Goal: Information Seeking & Learning: Check status

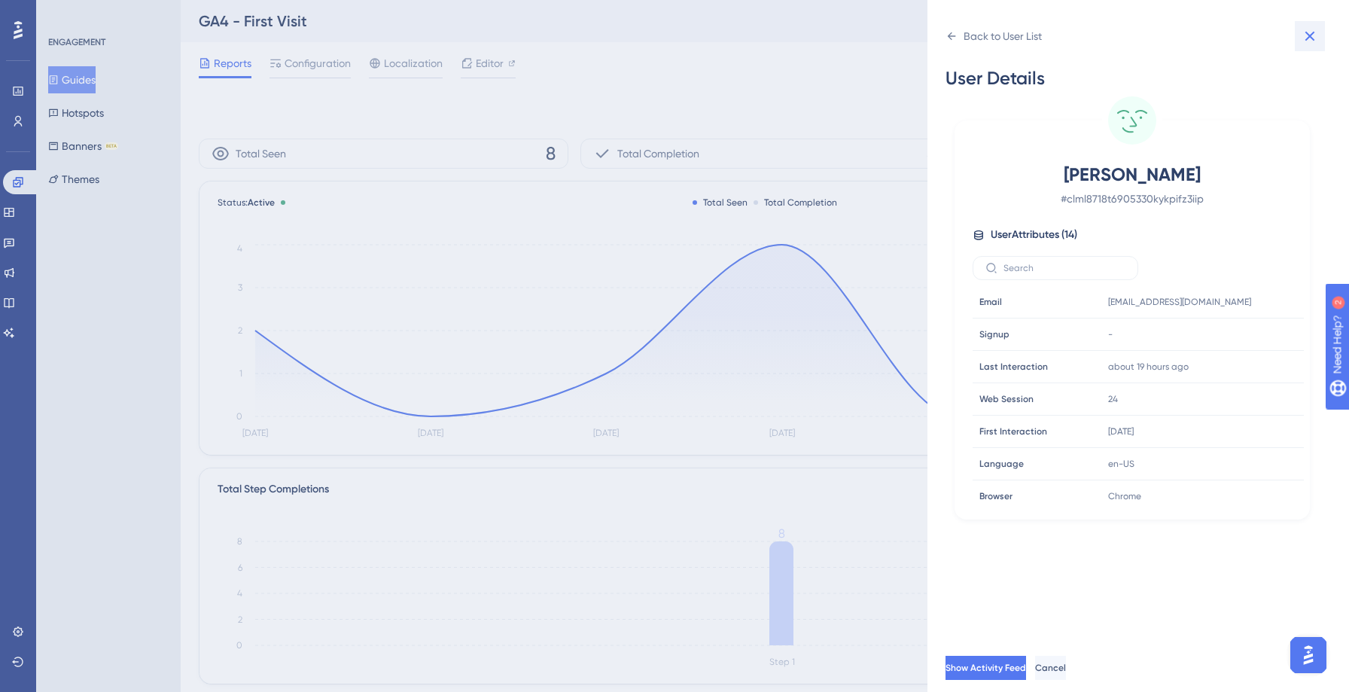
click at [1308, 37] on icon at bounding box center [1310, 37] width 10 height 10
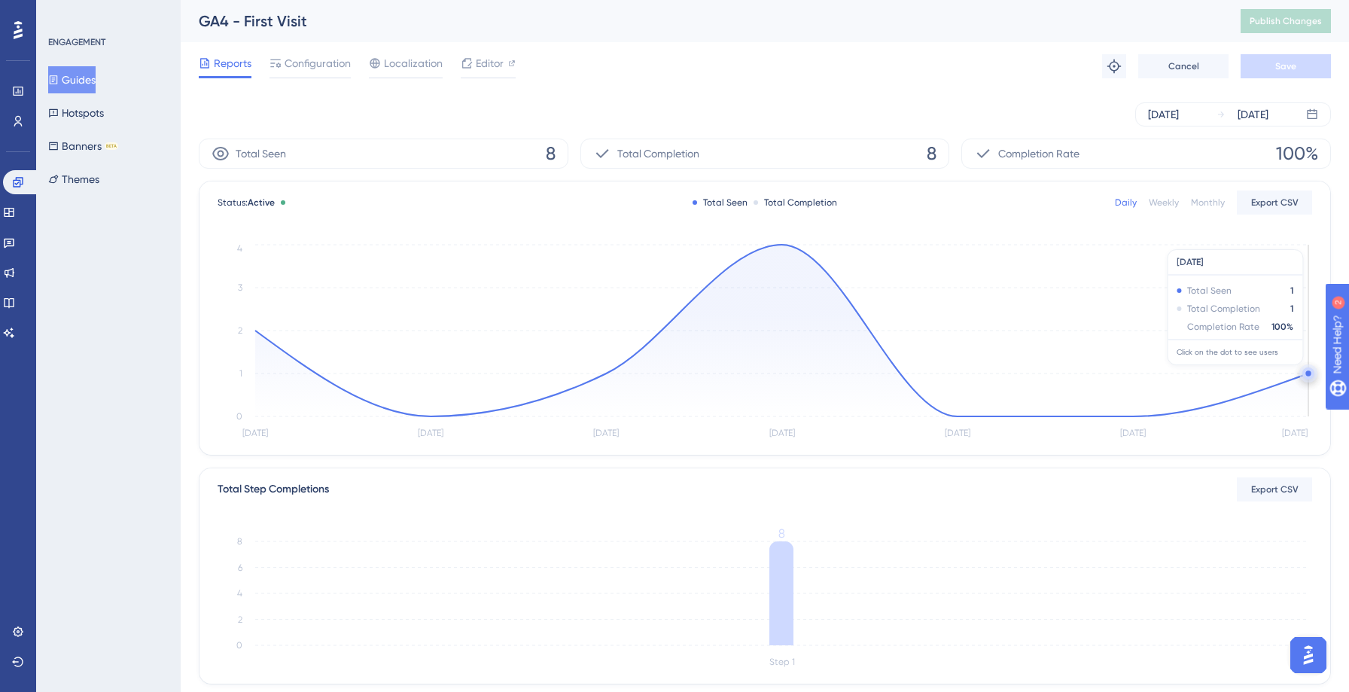
click at [1305, 373] on circle at bounding box center [1307, 372] width 5 height 5
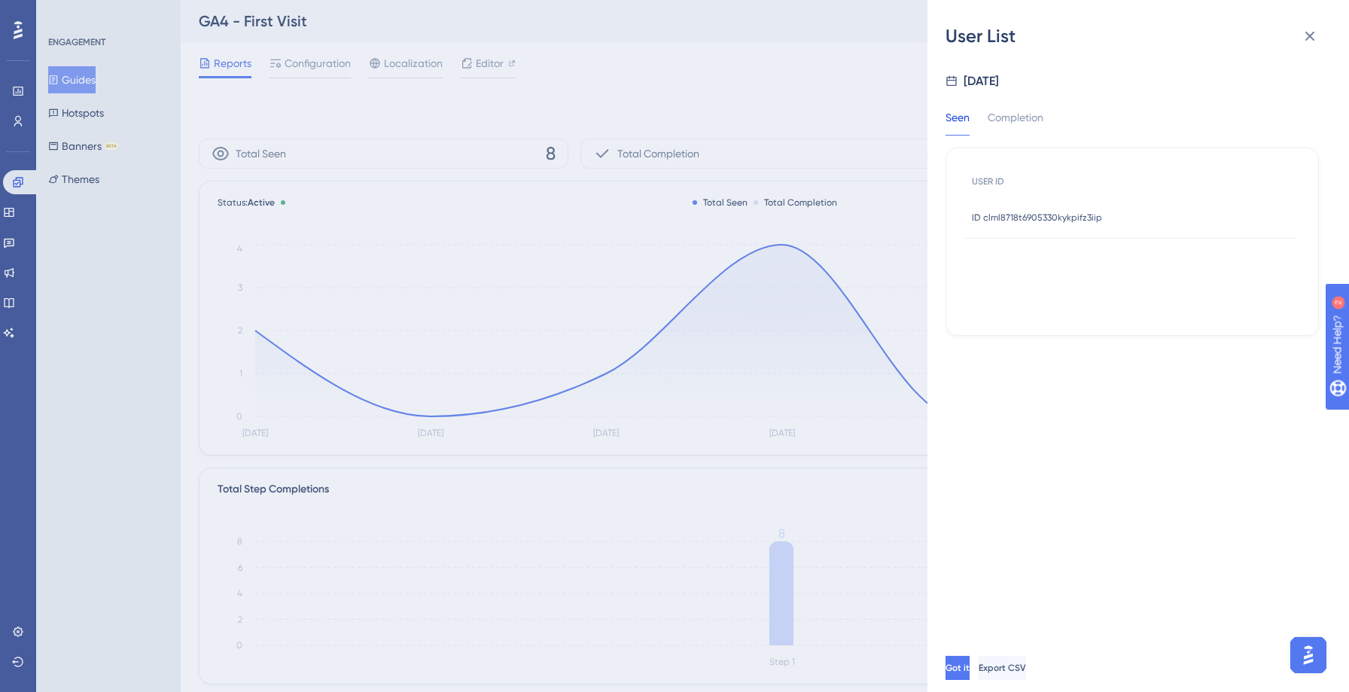
click at [1072, 213] on span "ID clml8718t6905330kykpifz3iip" at bounding box center [1037, 217] width 130 height 12
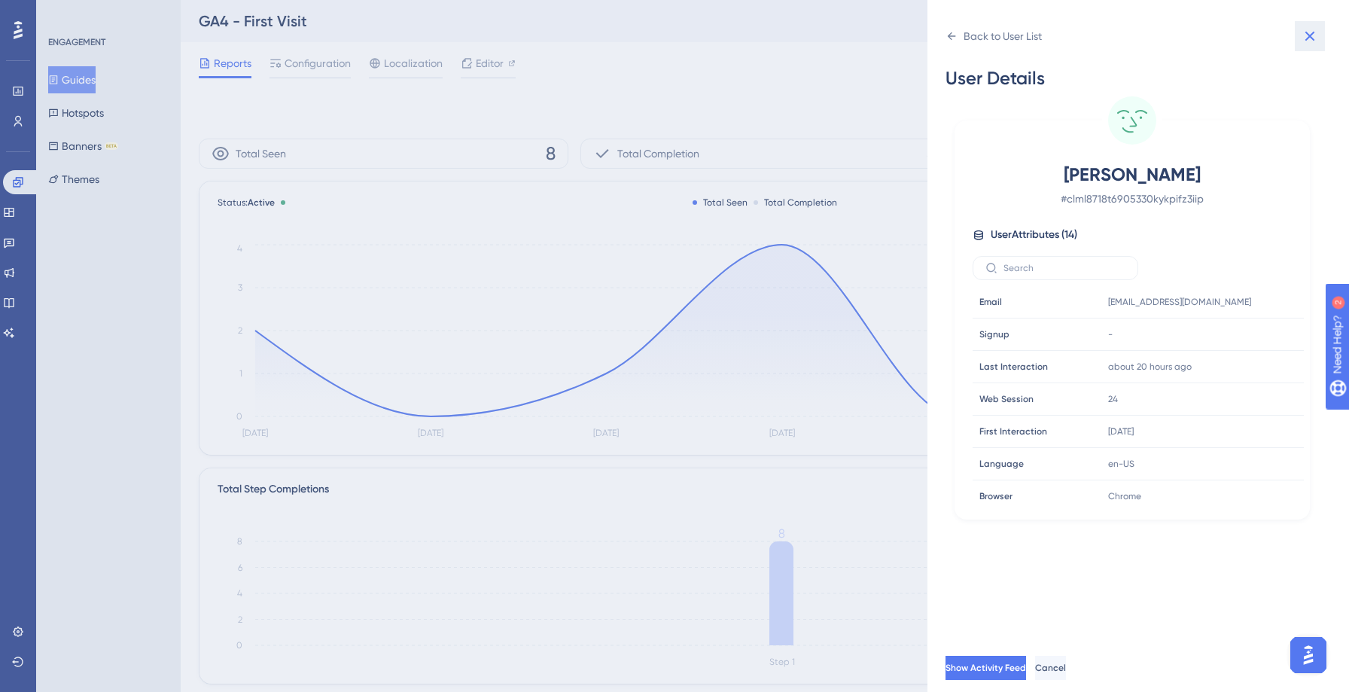
click at [1310, 36] on icon at bounding box center [1310, 37] width 10 height 10
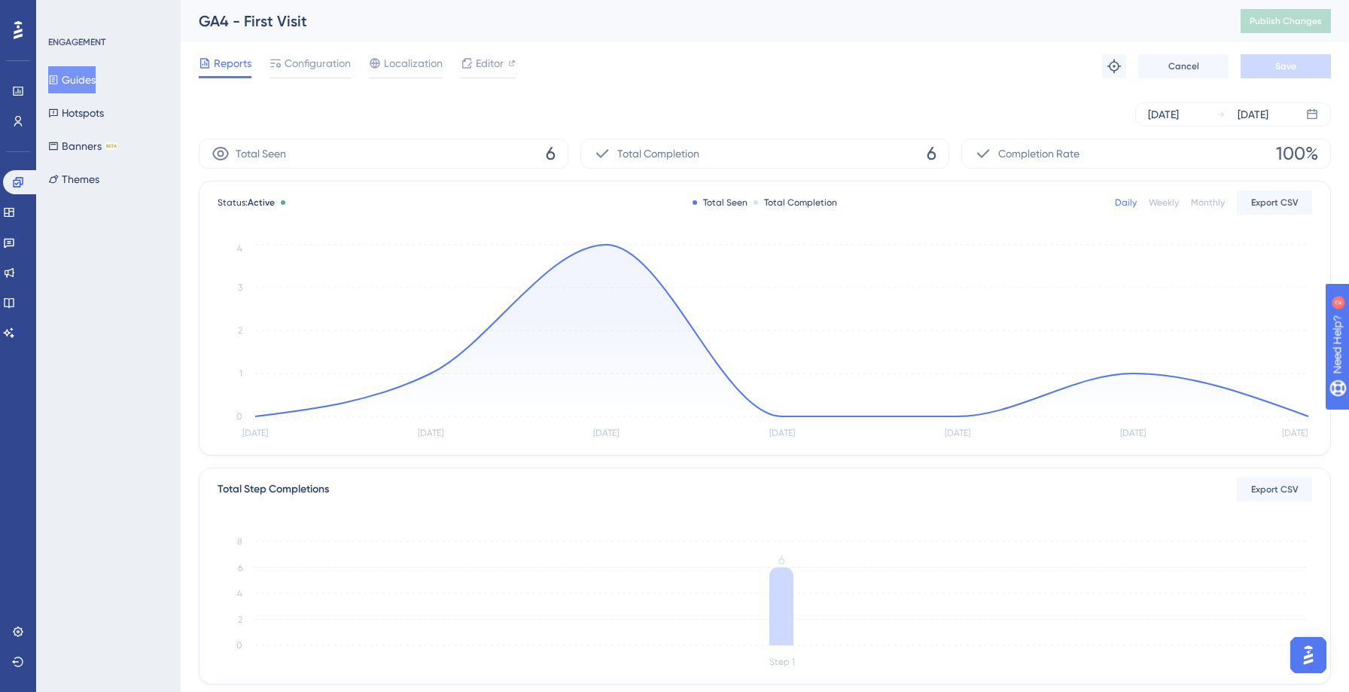
click at [66, 69] on button "Guides" at bounding box center [71, 79] width 47 height 27
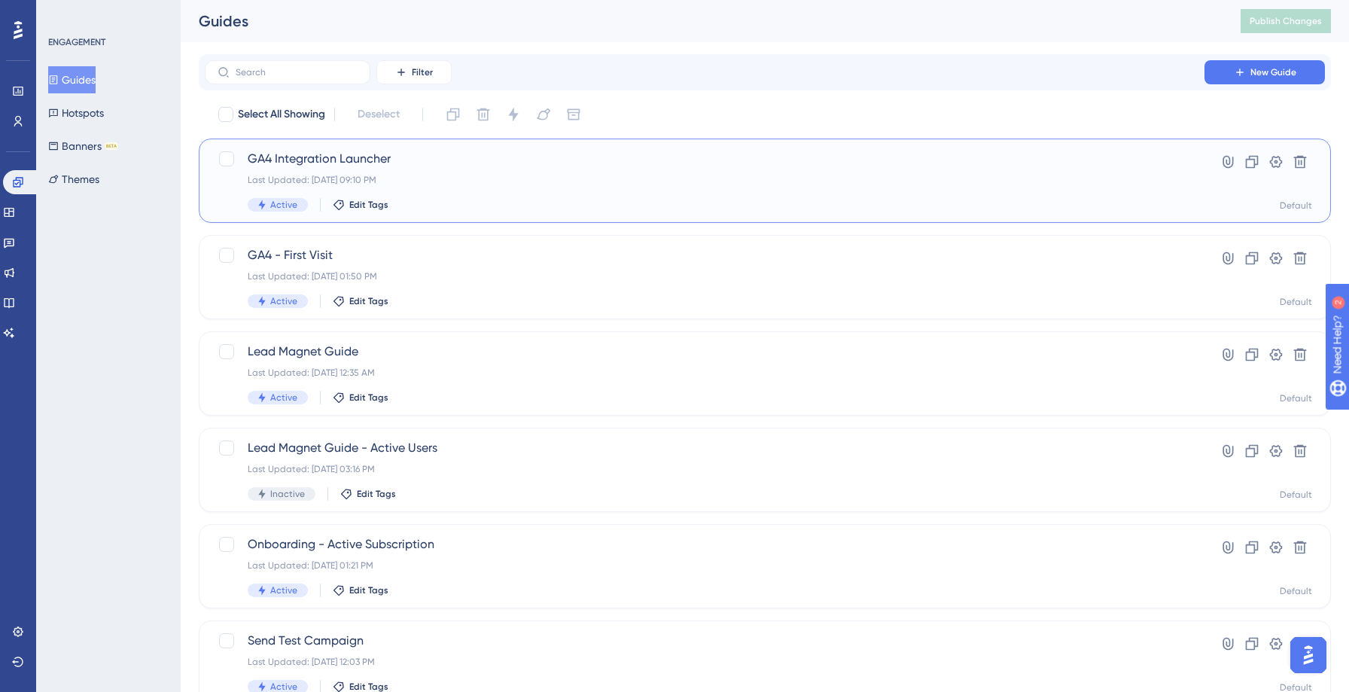
click at [504, 184] on div "Last Updated: [DATE] 09:10 PM" at bounding box center [705, 180] width 914 height 12
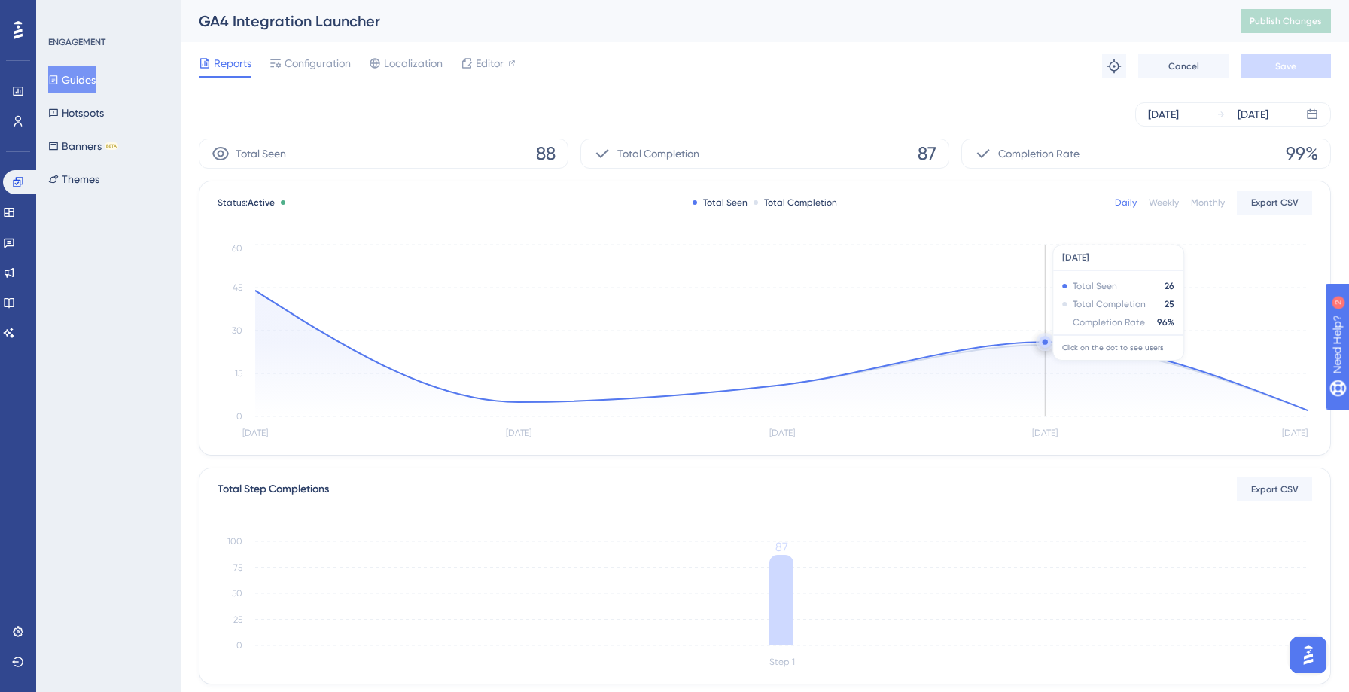
click at [1045, 345] on circle at bounding box center [1045, 344] width 1 height 1
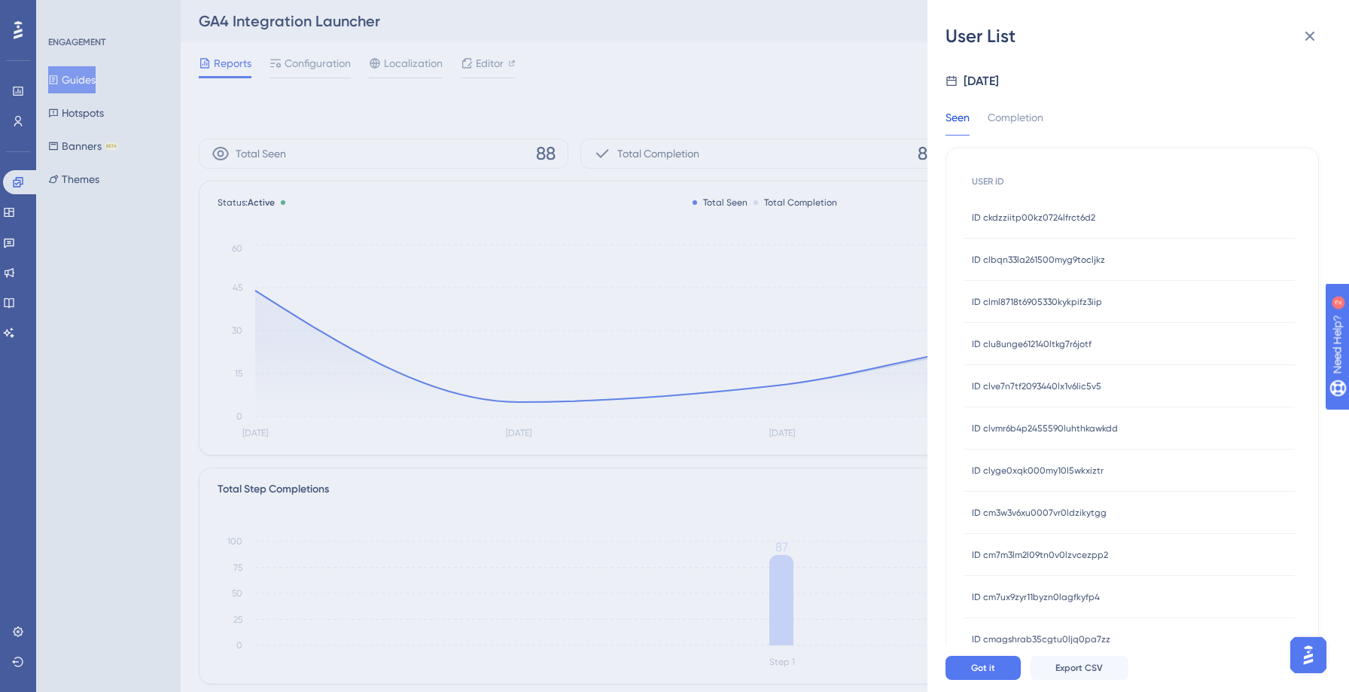
click at [1009, 221] on span "ID ckdzziitp00kz0724lfrct6d2" at bounding box center [1033, 217] width 123 height 12
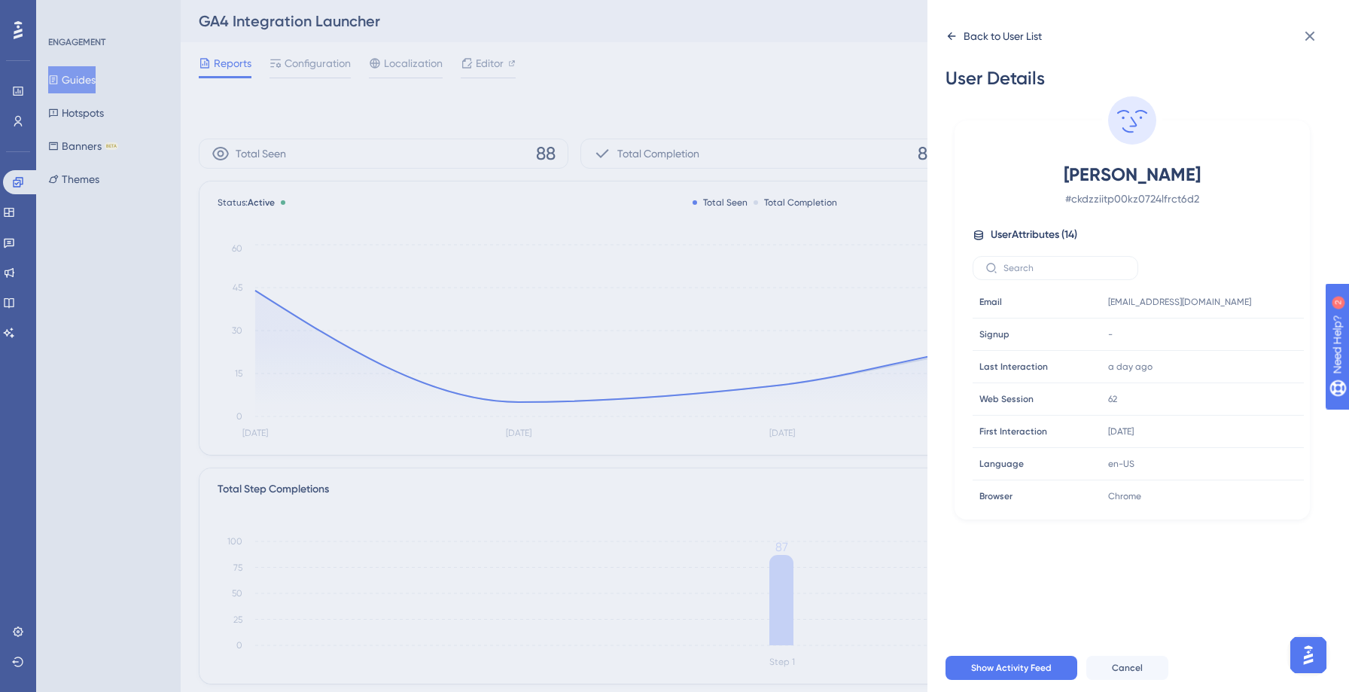
click at [946, 36] on icon at bounding box center [951, 36] width 12 height 12
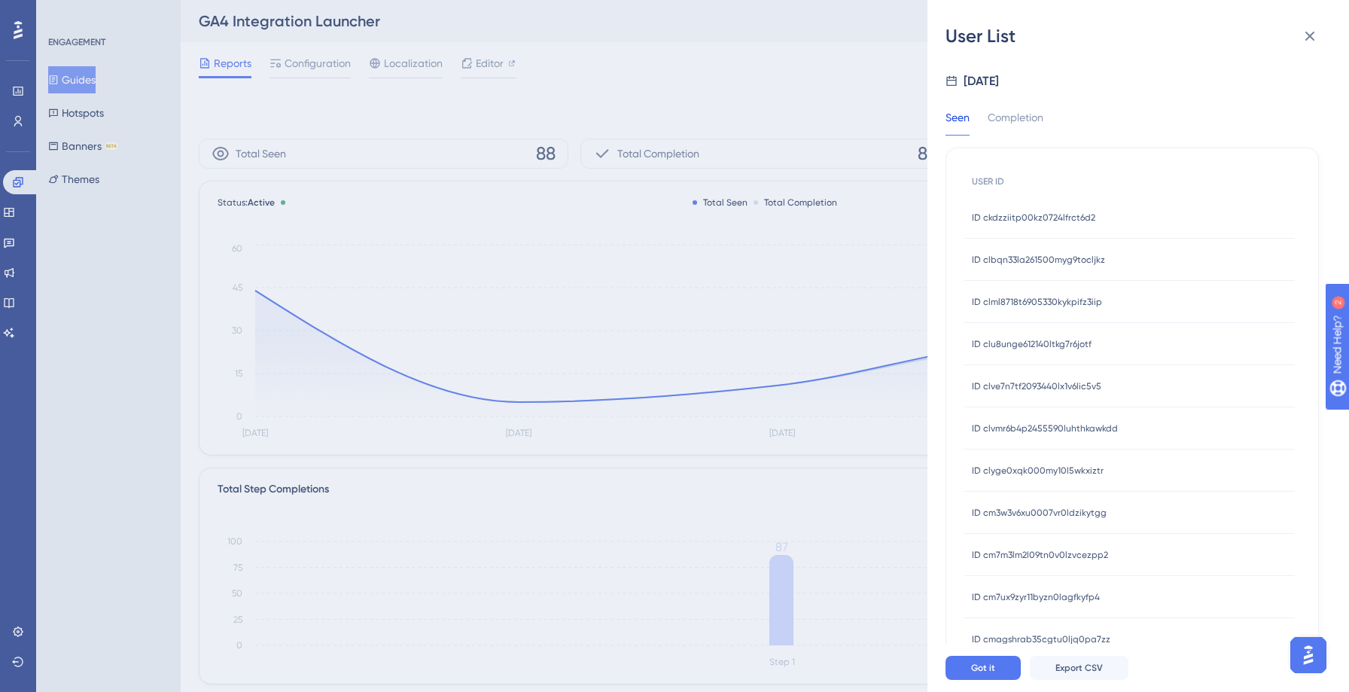
click at [1020, 300] on span "ID clml8718t6905330kykpifz3iip" at bounding box center [1037, 302] width 130 height 12
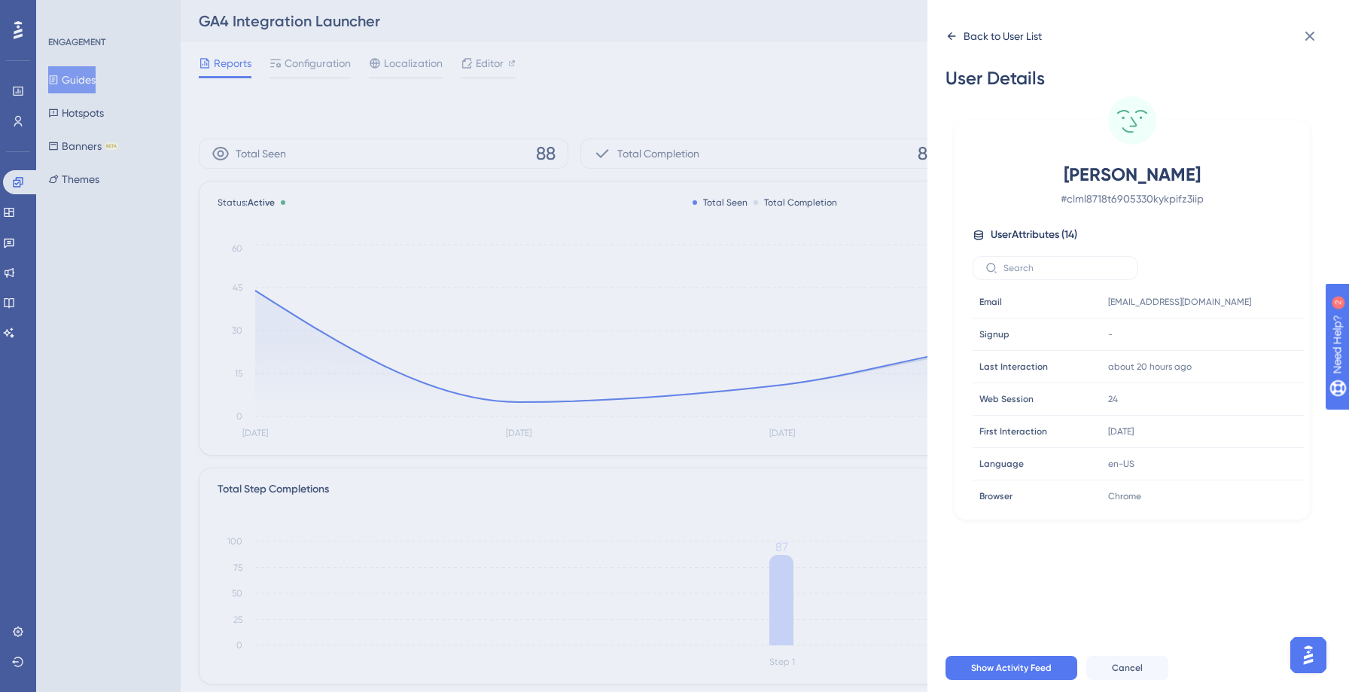
click at [952, 30] on icon at bounding box center [951, 36] width 12 height 12
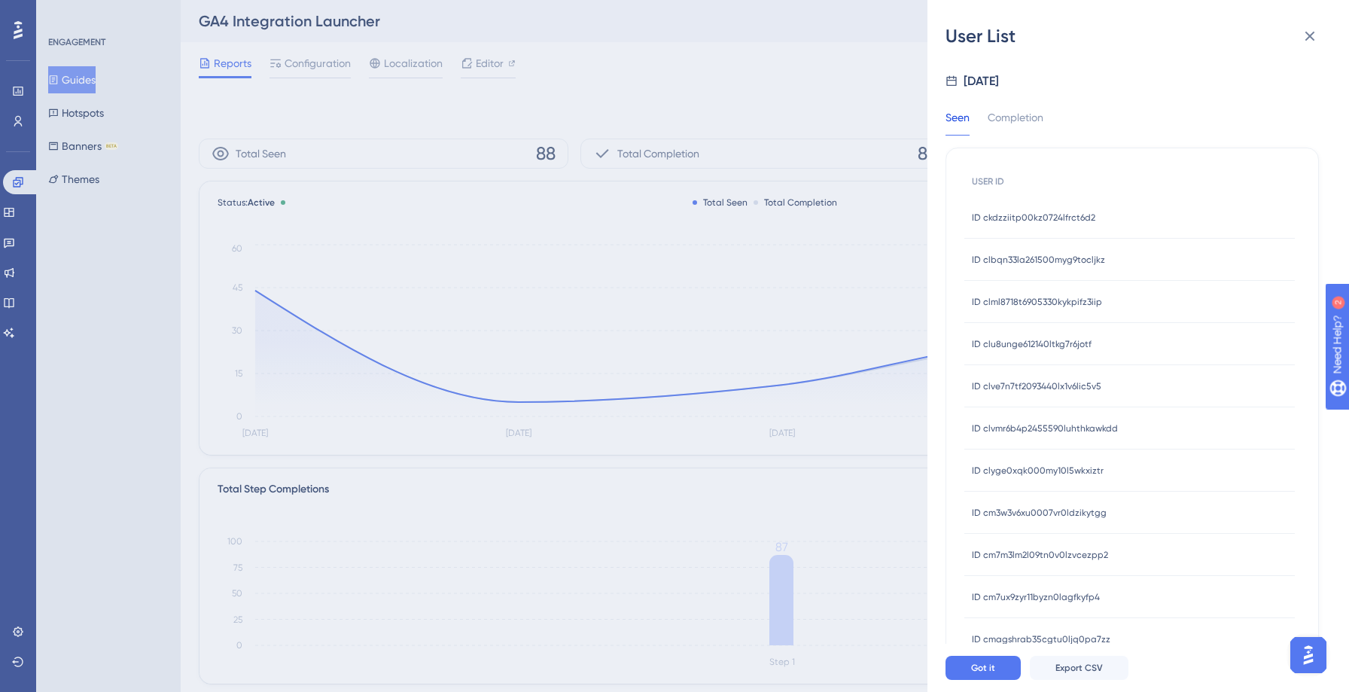
click at [1076, 424] on span "ID clvmr6b4p2455590luhthkawkdd" at bounding box center [1045, 428] width 146 height 12
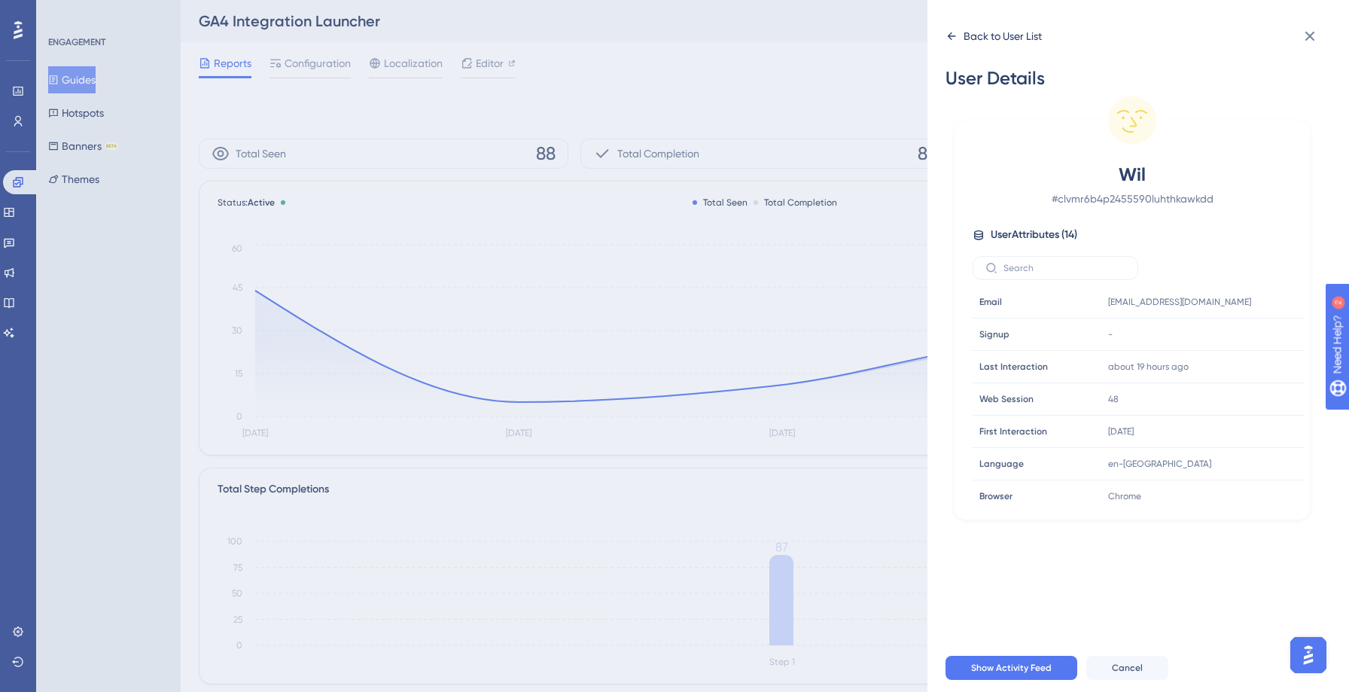
click at [948, 35] on icon at bounding box center [951, 36] width 8 height 8
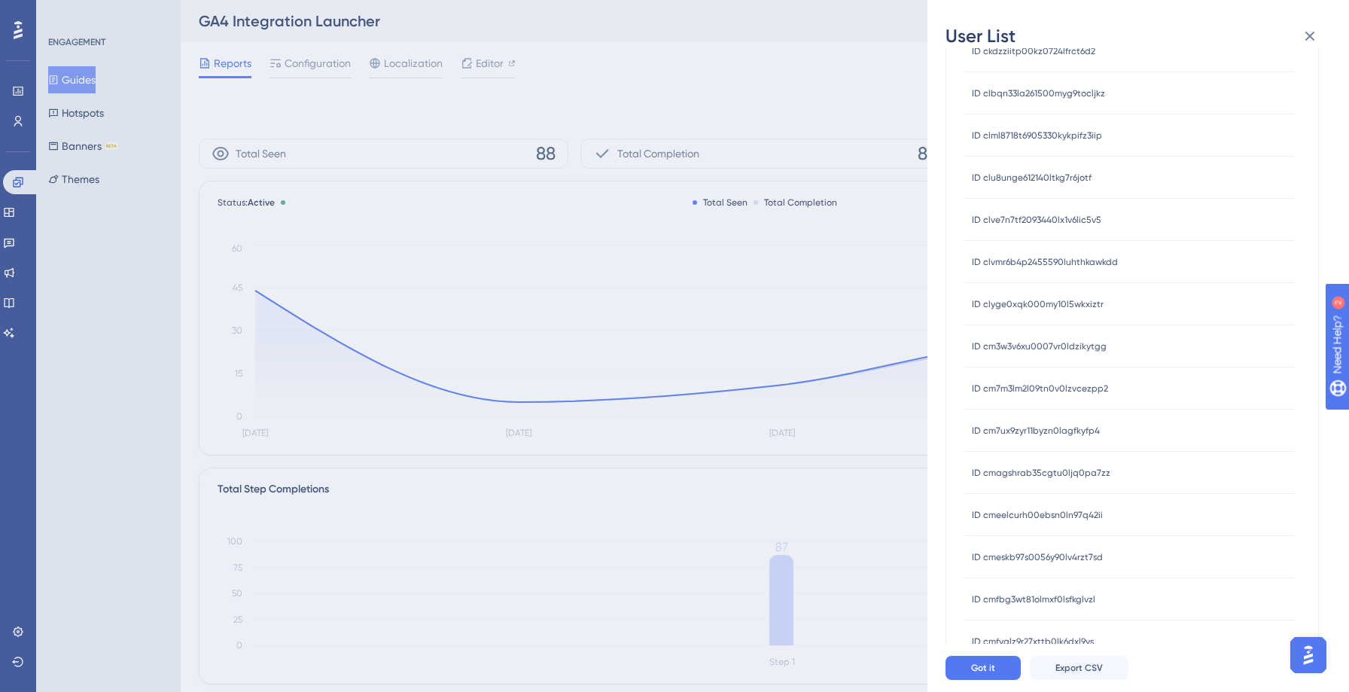
scroll to position [168, 0]
click at [1051, 392] on span "ID cm7m3lm2l09tn0v0lzvcezpp2" at bounding box center [1040, 387] width 136 height 12
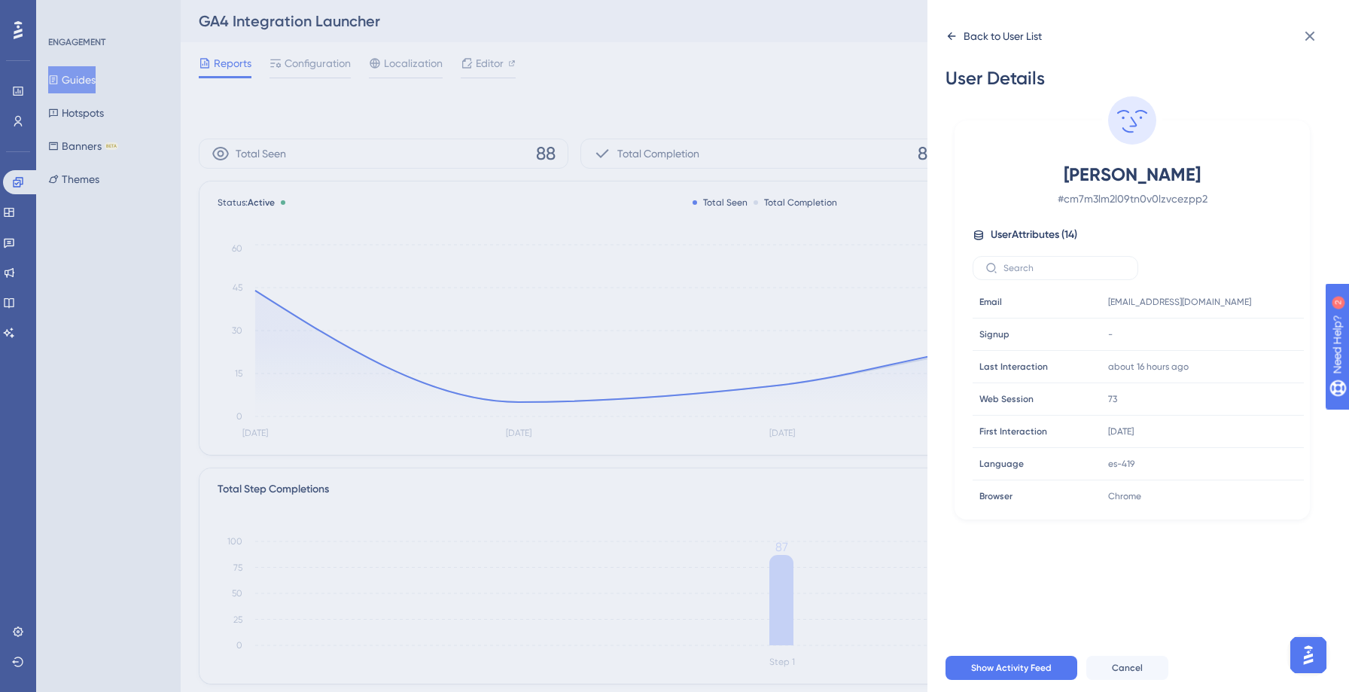
click at [947, 38] on icon at bounding box center [951, 36] width 12 height 12
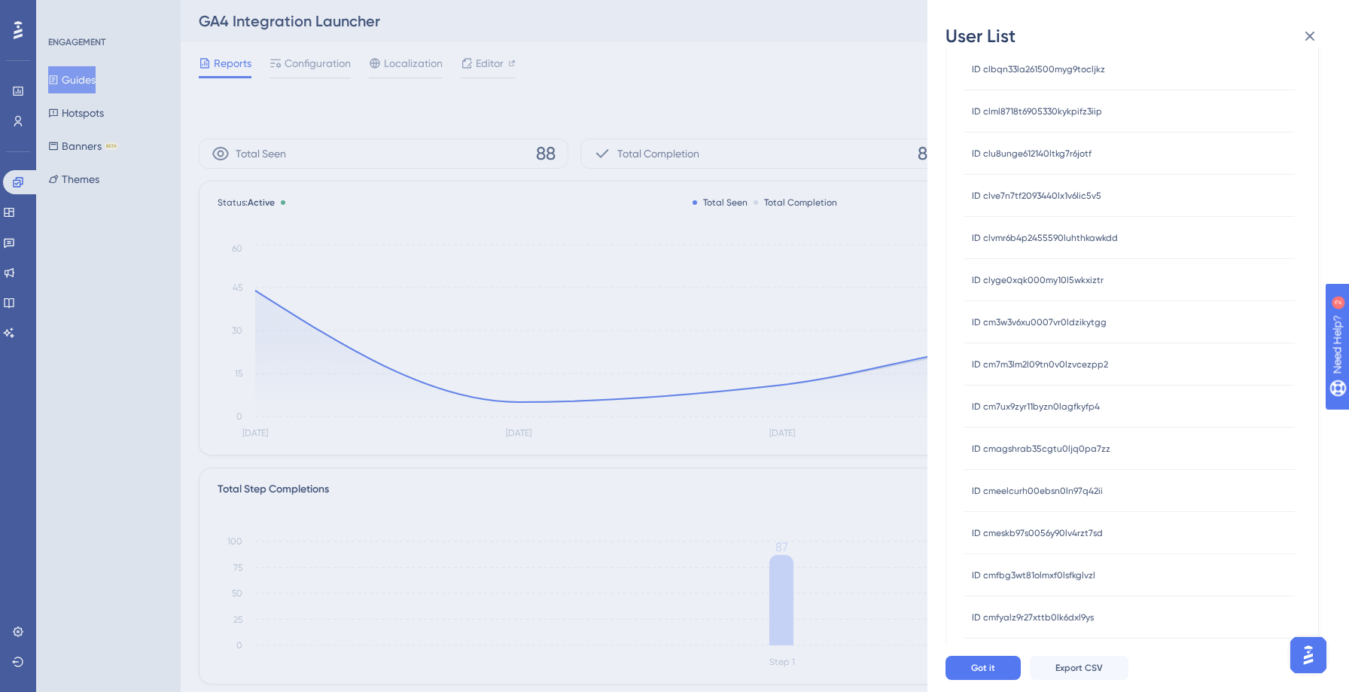
scroll to position [200, 0]
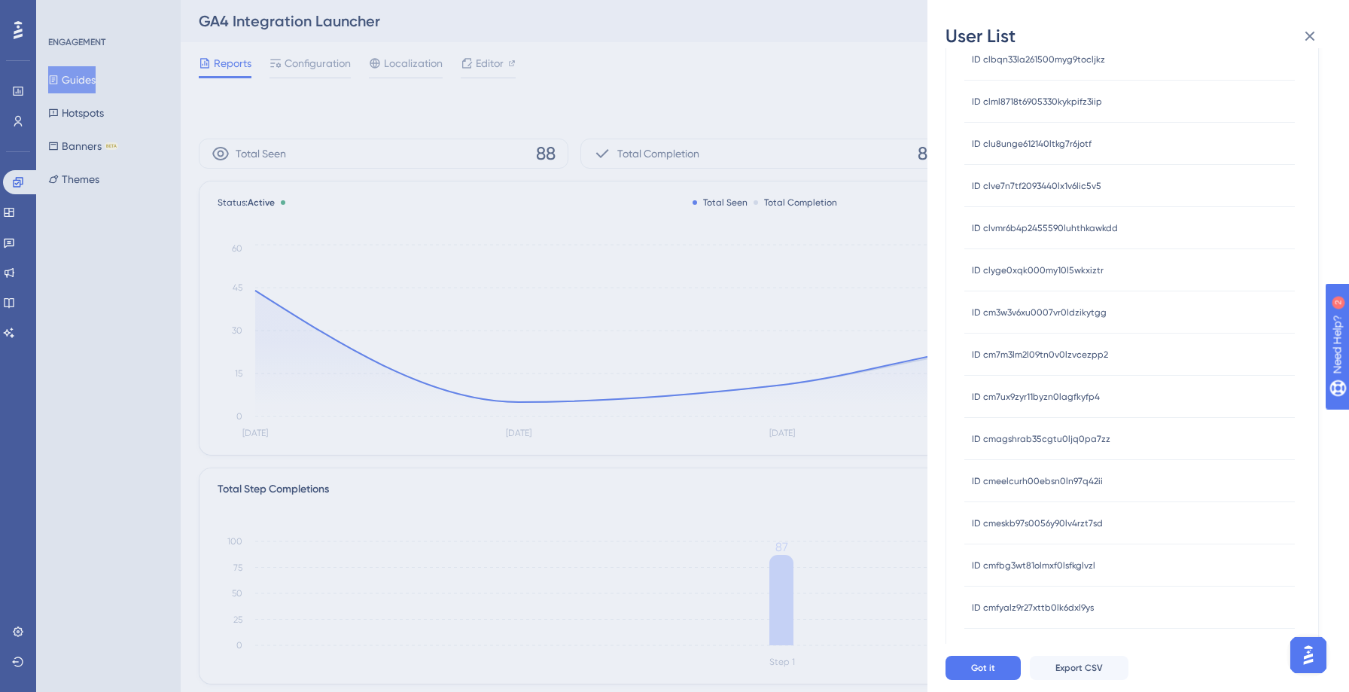
click at [1064, 519] on span "ID cmeskb97s0056y90lv4rzt7sd" at bounding box center [1037, 523] width 131 height 12
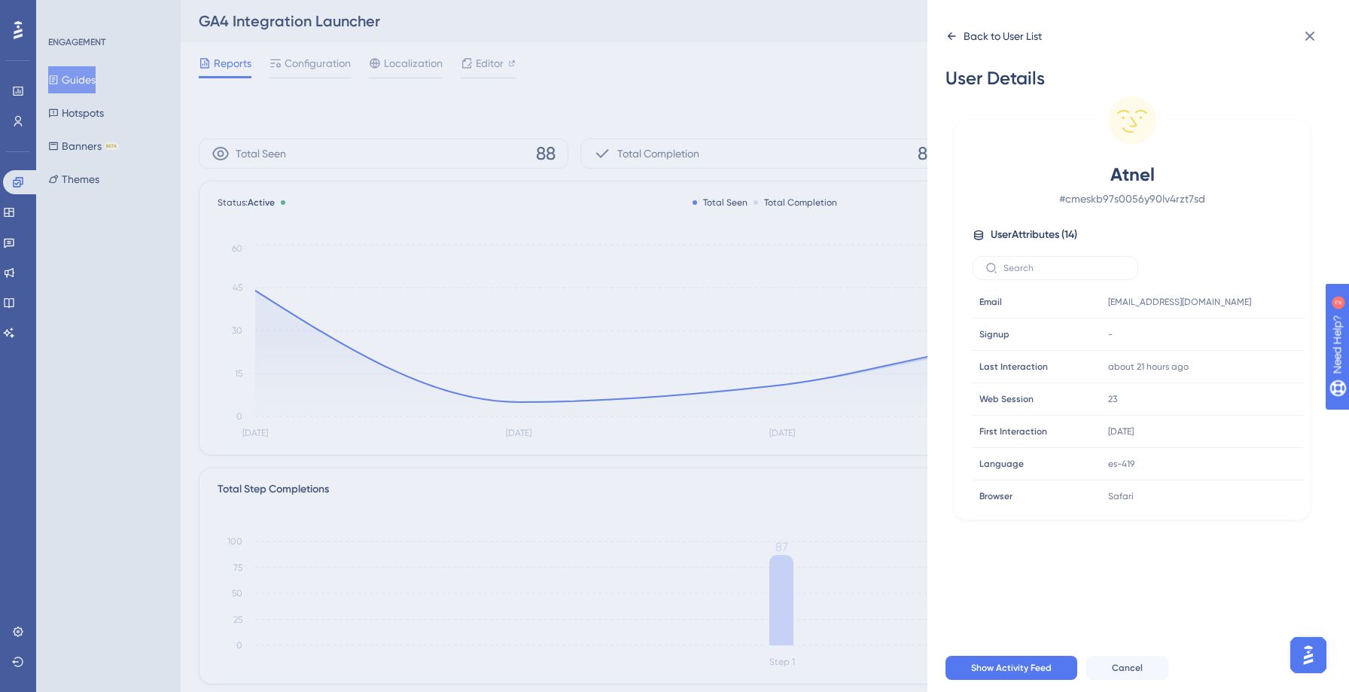
click at [950, 33] on icon at bounding box center [951, 36] width 8 height 8
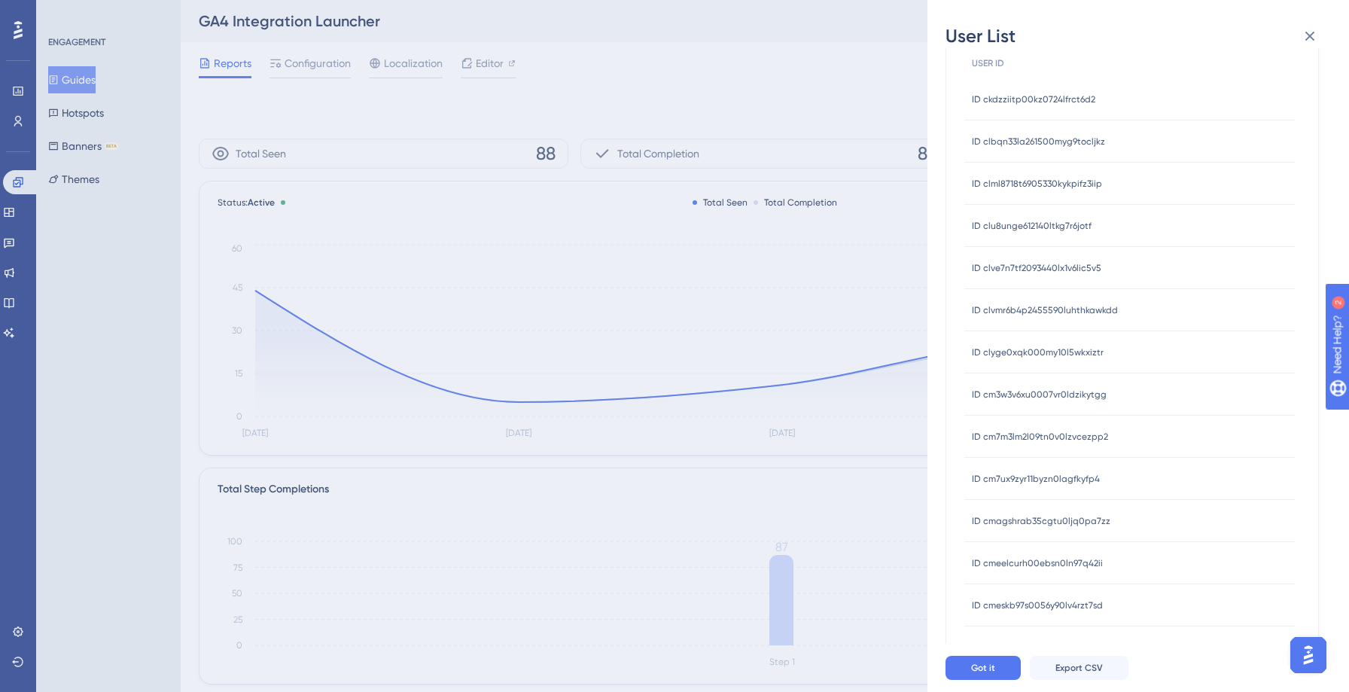
scroll to position [348, 0]
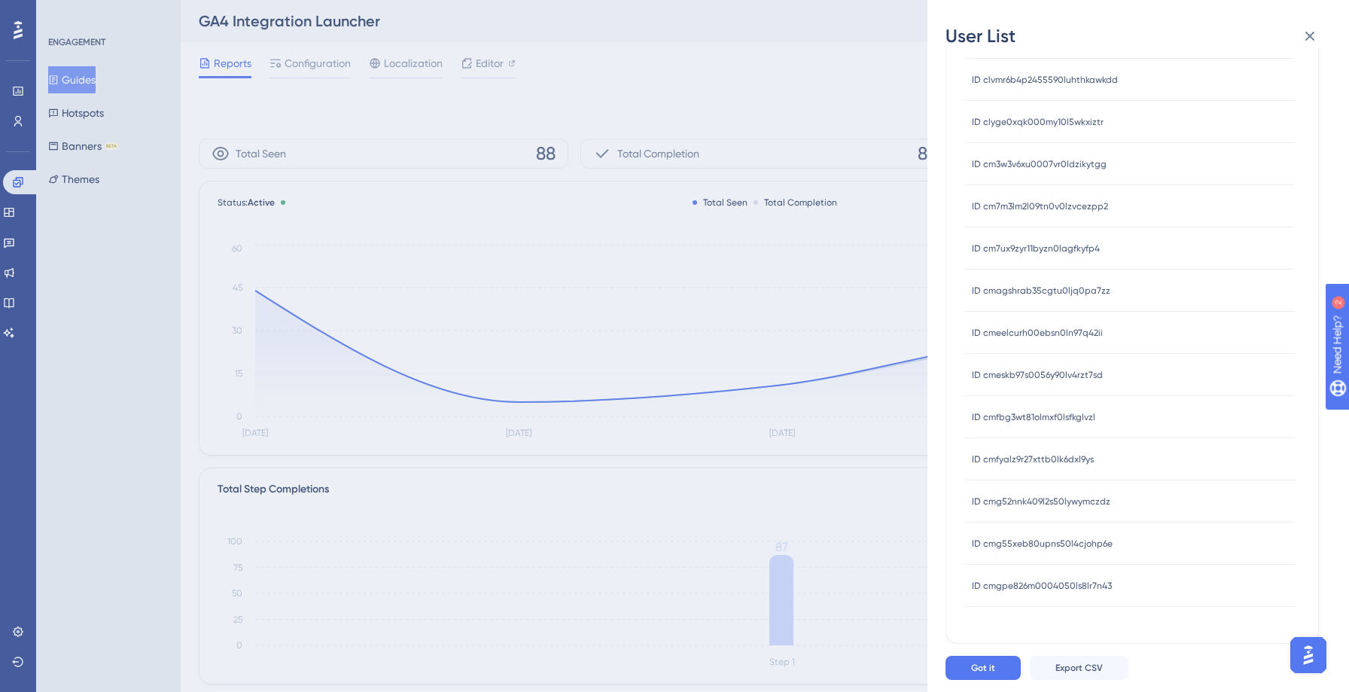
click at [1074, 419] on span "ID cmfbg3wt81olmxf0lsfkglvzl" at bounding box center [1033, 417] width 123 height 12
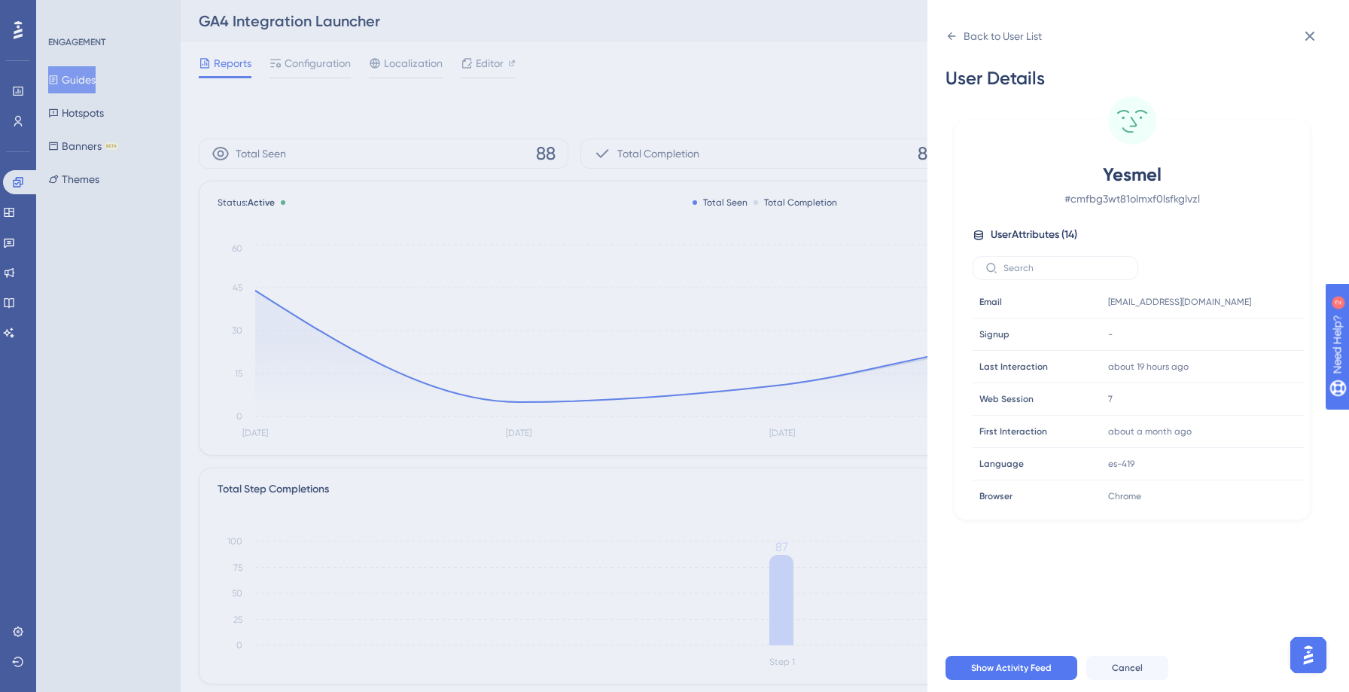
scroll to position [0, 0]
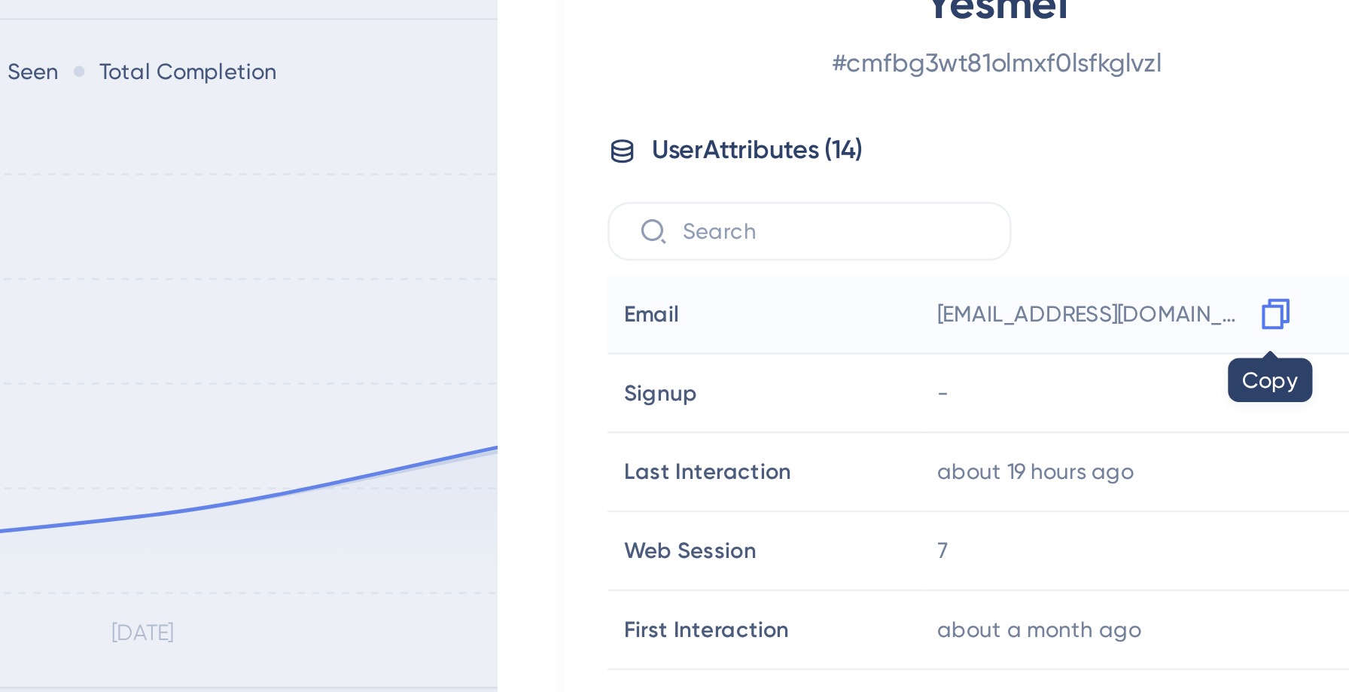
click at [1241, 302] on icon at bounding box center [1246, 301] width 15 height 15
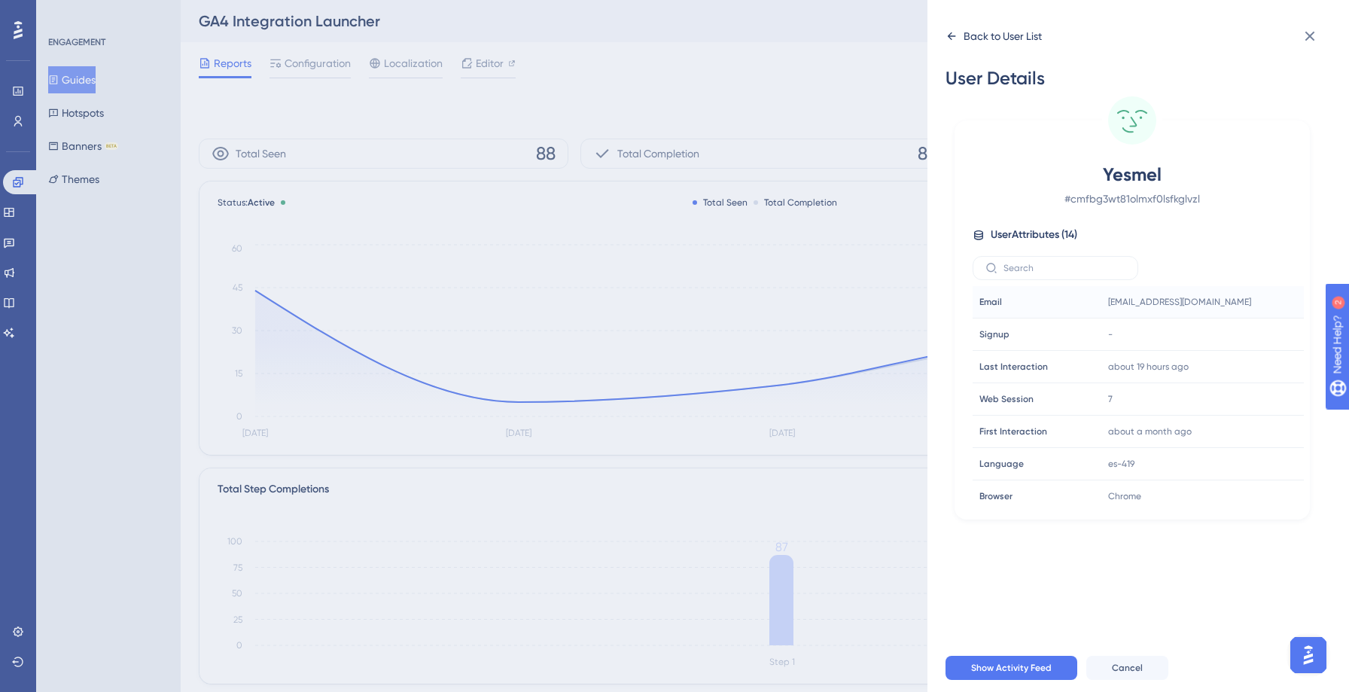
click at [950, 35] on icon at bounding box center [951, 36] width 8 height 8
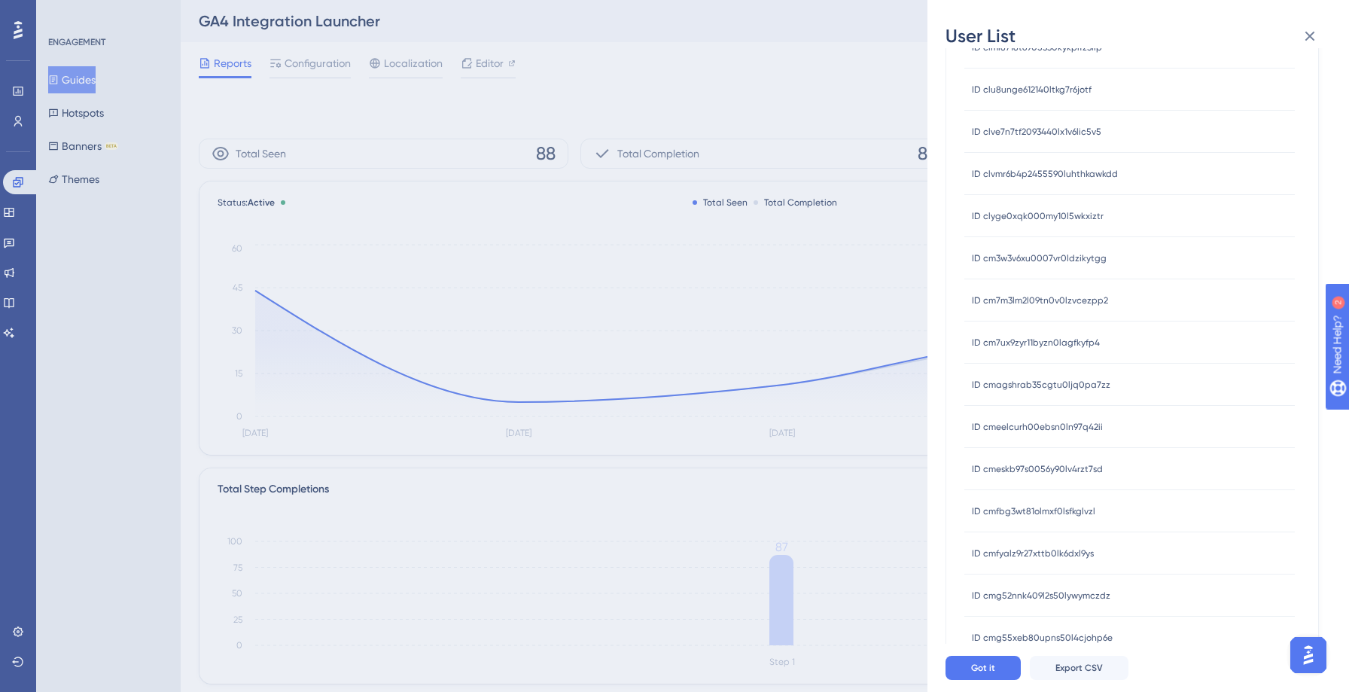
scroll to position [348, 0]
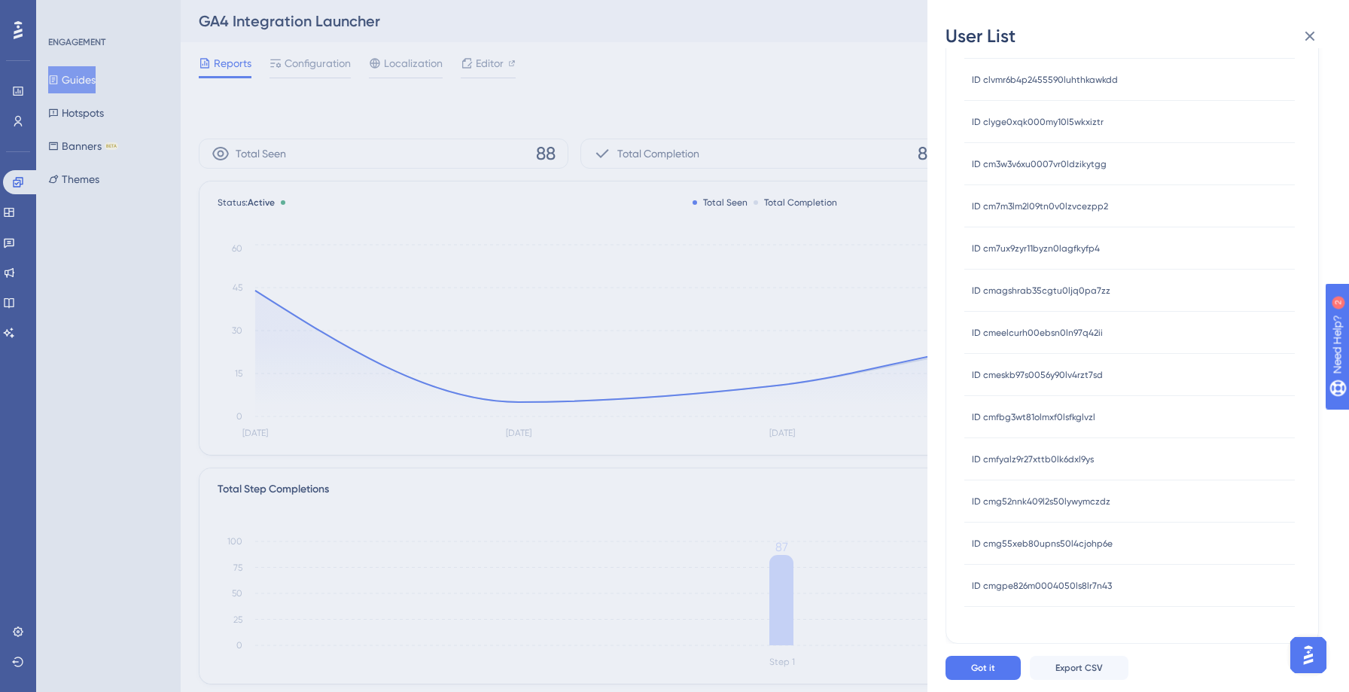
click at [1042, 396] on div "ID cmfbg3wt81olmxf0lsfkglvzl ID cmfbg3wt81olmxf0lsfkglvzl" at bounding box center [1033, 417] width 123 height 42
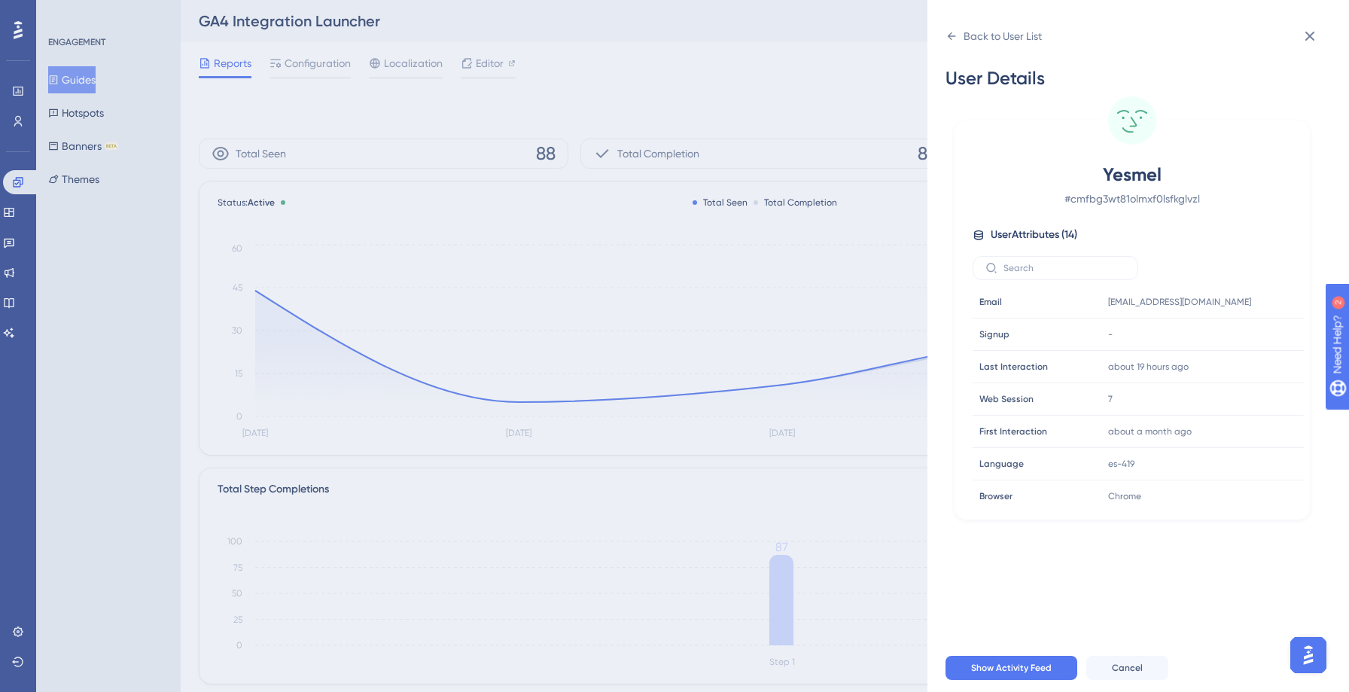
click at [1041, 416] on div "First Interaction First Interaction" at bounding box center [1024, 431] width 102 height 30
click at [945, 35] on icon at bounding box center [951, 36] width 12 height 12
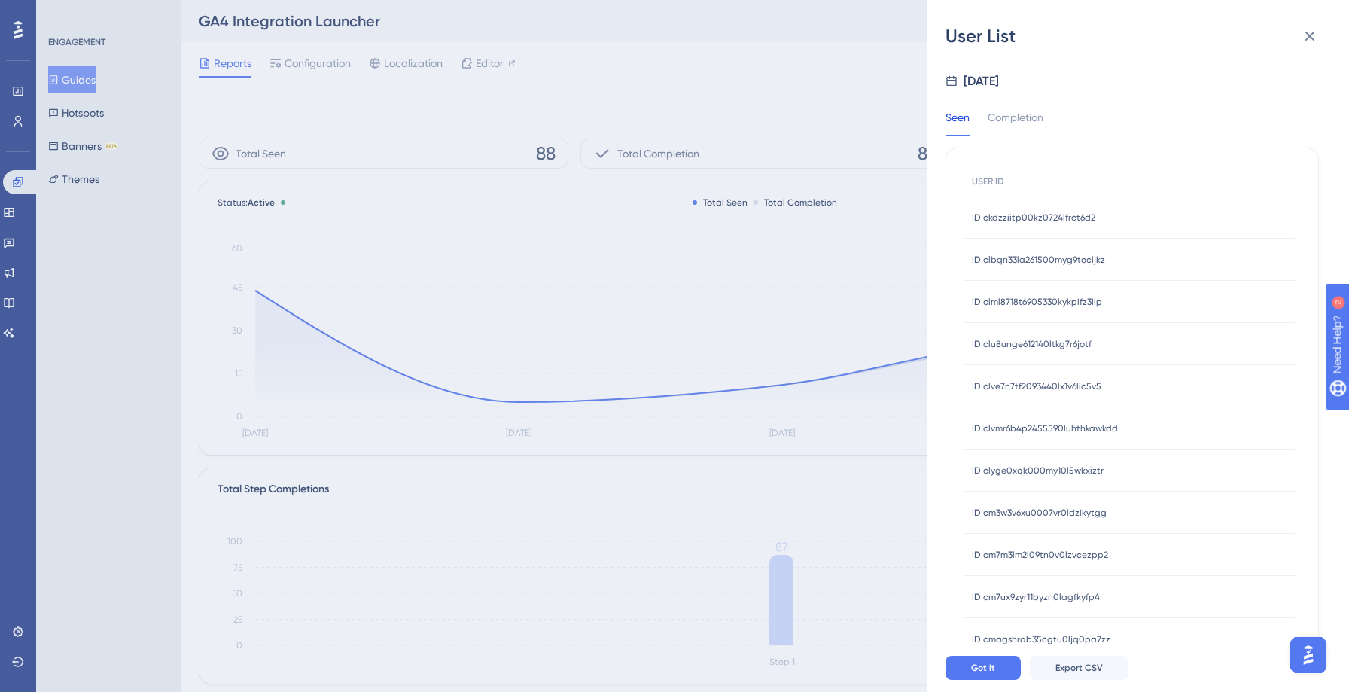
scroll to position [348, 0]
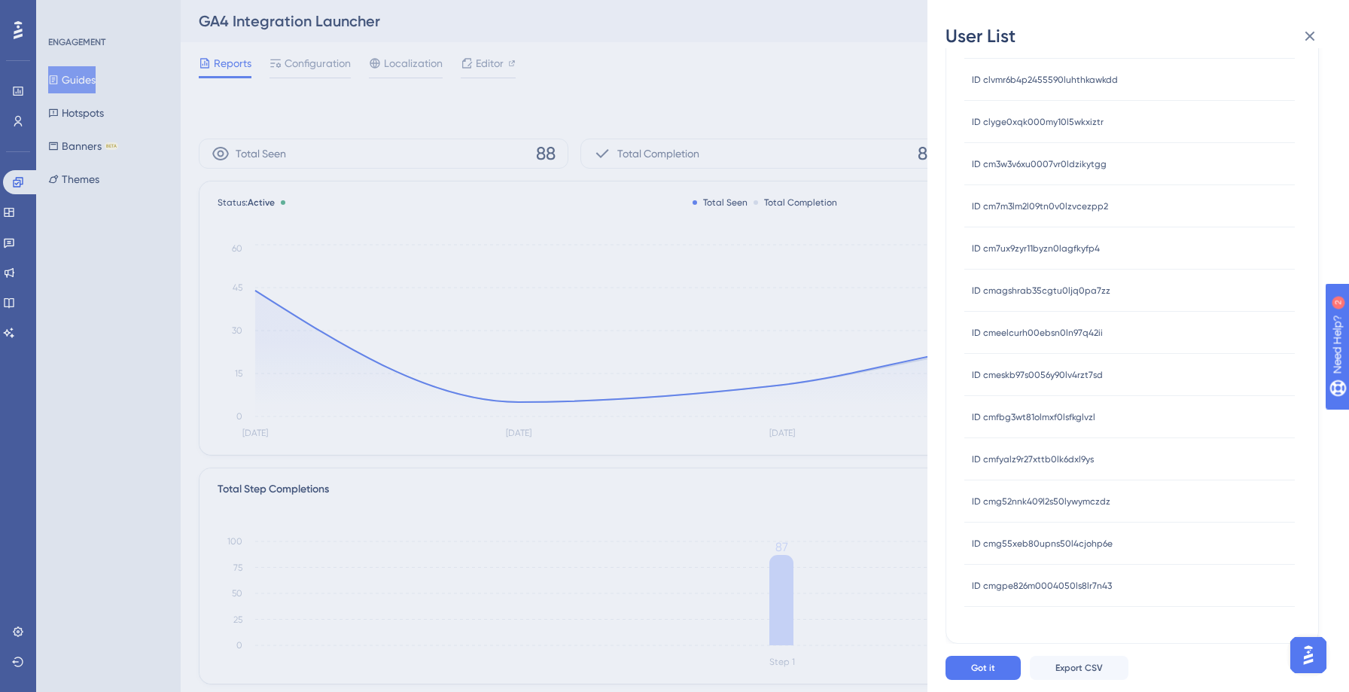
click at [1053, 580] on span "ID cmgpe826m0004050ls8lr7n43" at bounding box center [1042, 585] width 140 height 12
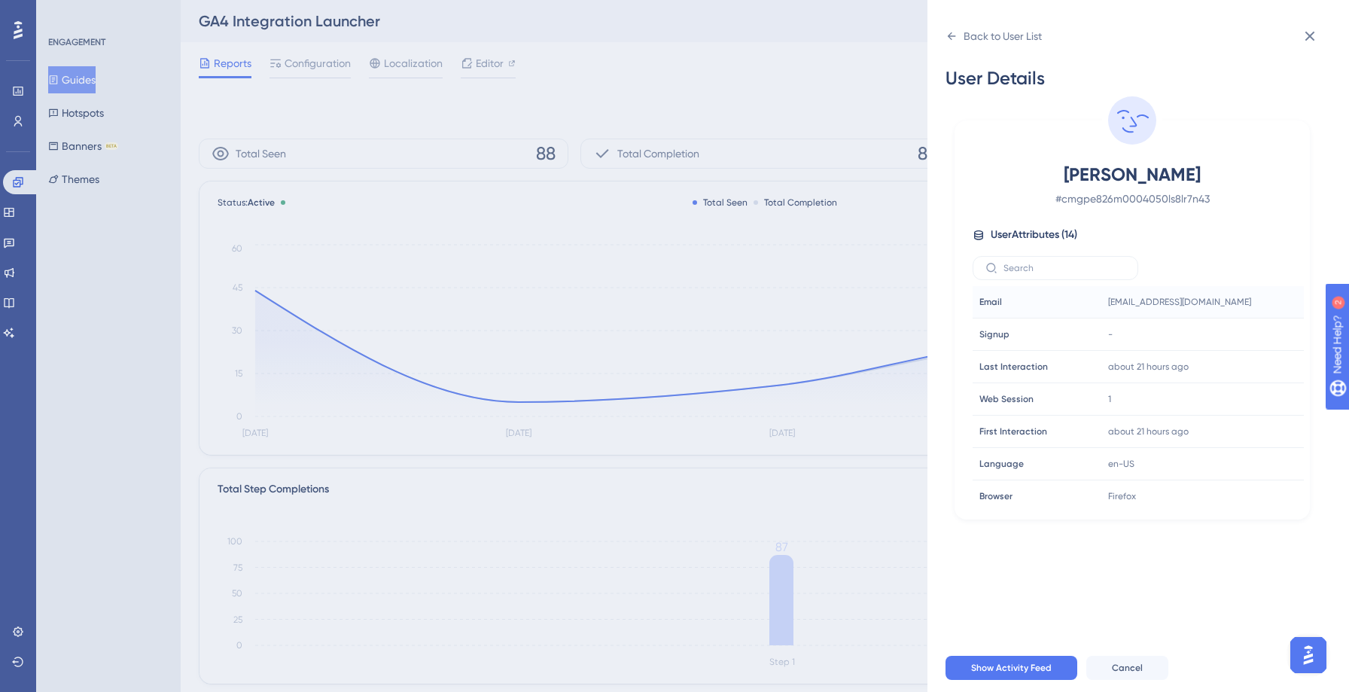
scroll to position [0, 0]
click at [944, 38] on div "Back to User List User Details [PERSON_NAME] # cmgpe826m0004050ls8lr7n43 User A…" at bounding box center [1137, 346] width 421 height 692
click at [949, 38] on icon at bounding box center [951, 36] width 12 height 12
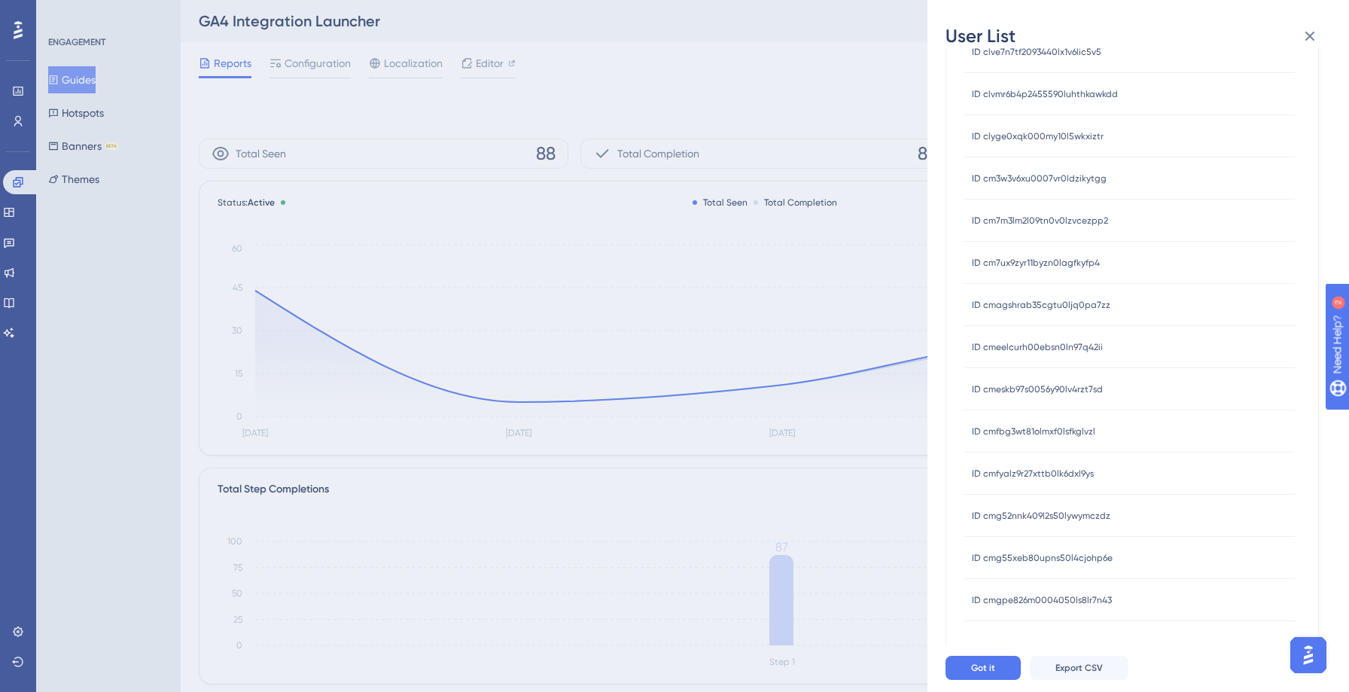
scroll to position [348, 0]
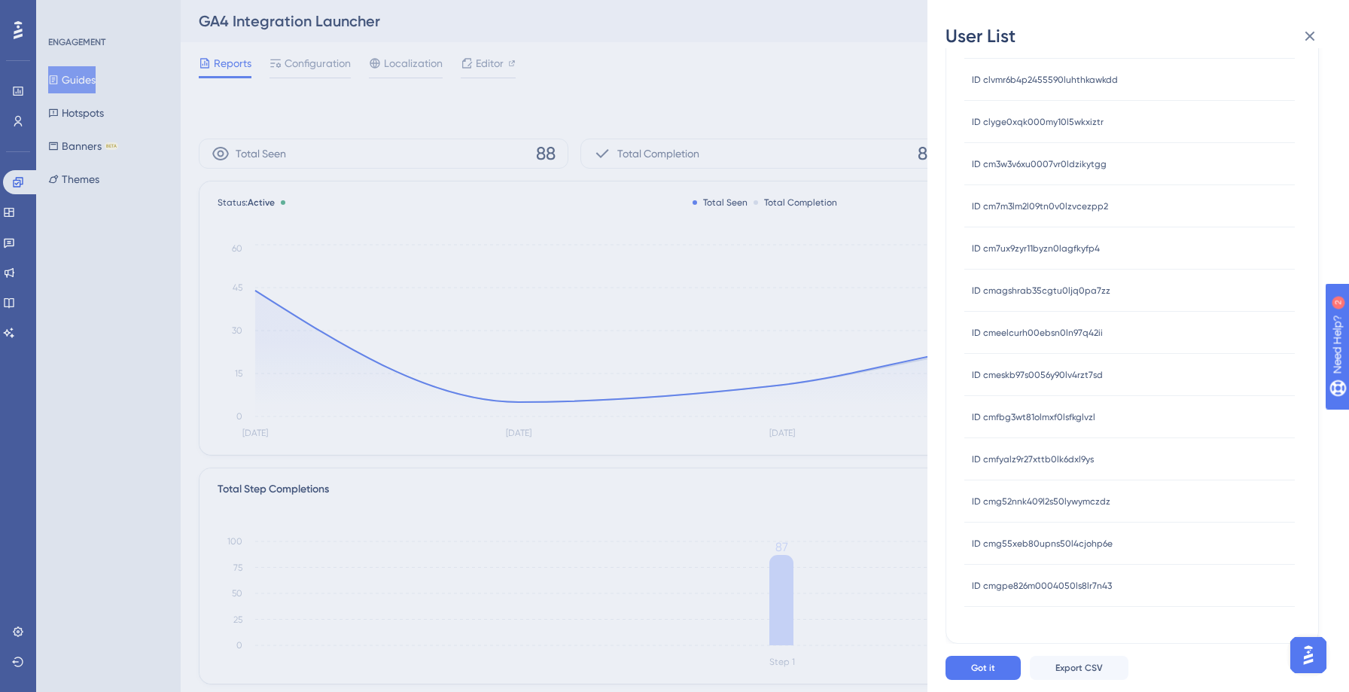
click at [1047, 540] on span "ID cmg55xeb80upns50l4cjohp6e" at bounding box center [1042, 543] width 141 height 12
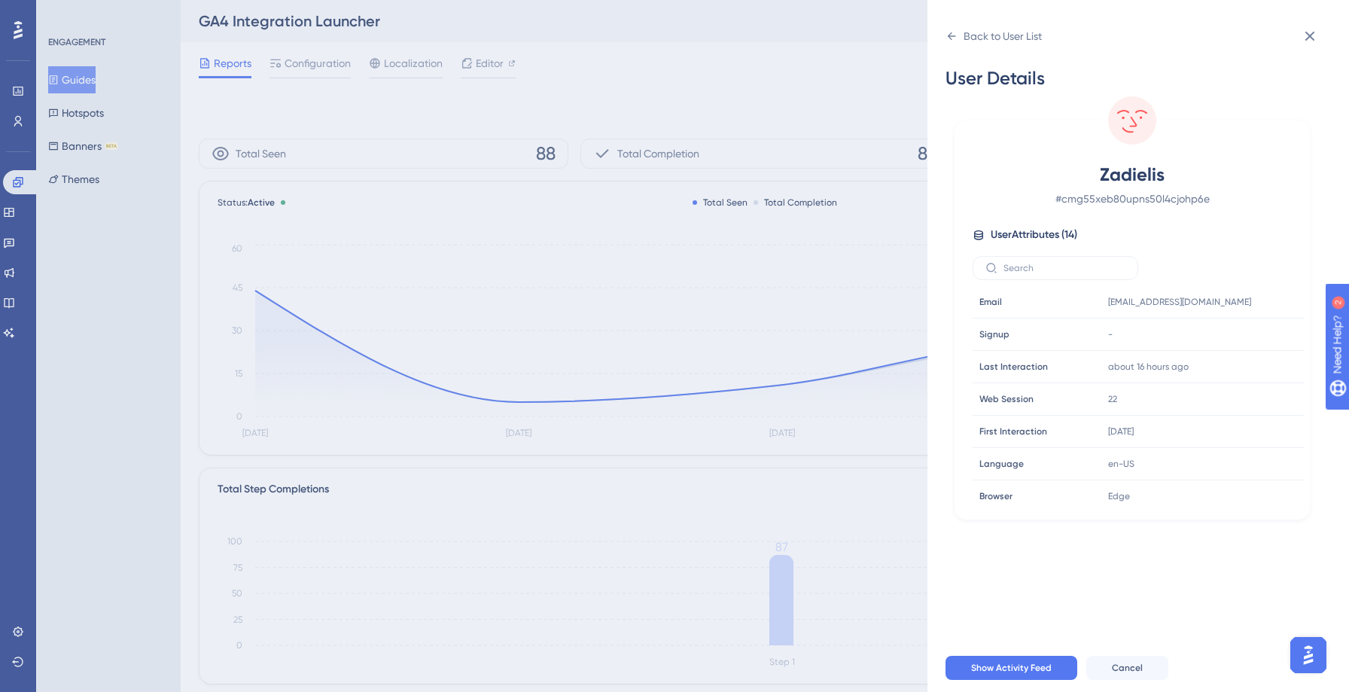
click at [744, 32] on div "Back to User List User Details Zadielis # cmg55xeb80upns50l4cjohp6e User Attrib…" at bounding box center [674, 346] width 1349 height 692
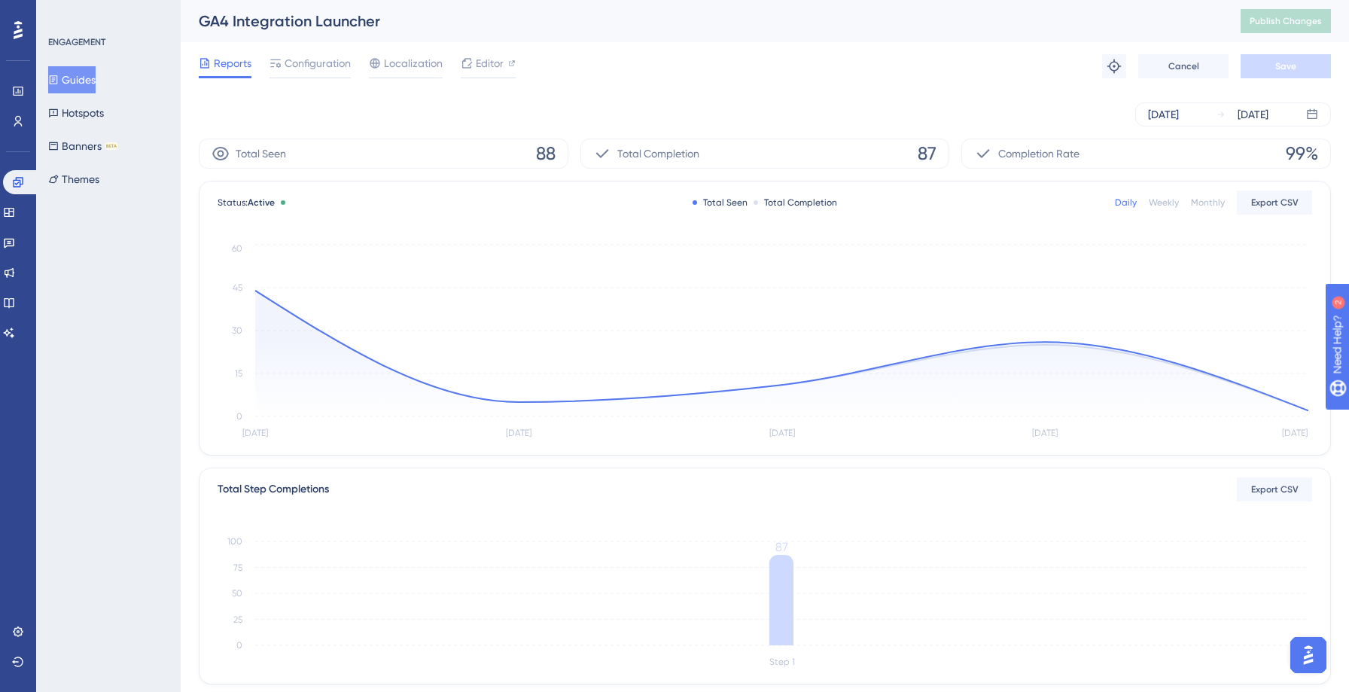
click at [59, 79] on icon at bounding box center [53, 80] width 11 height 11
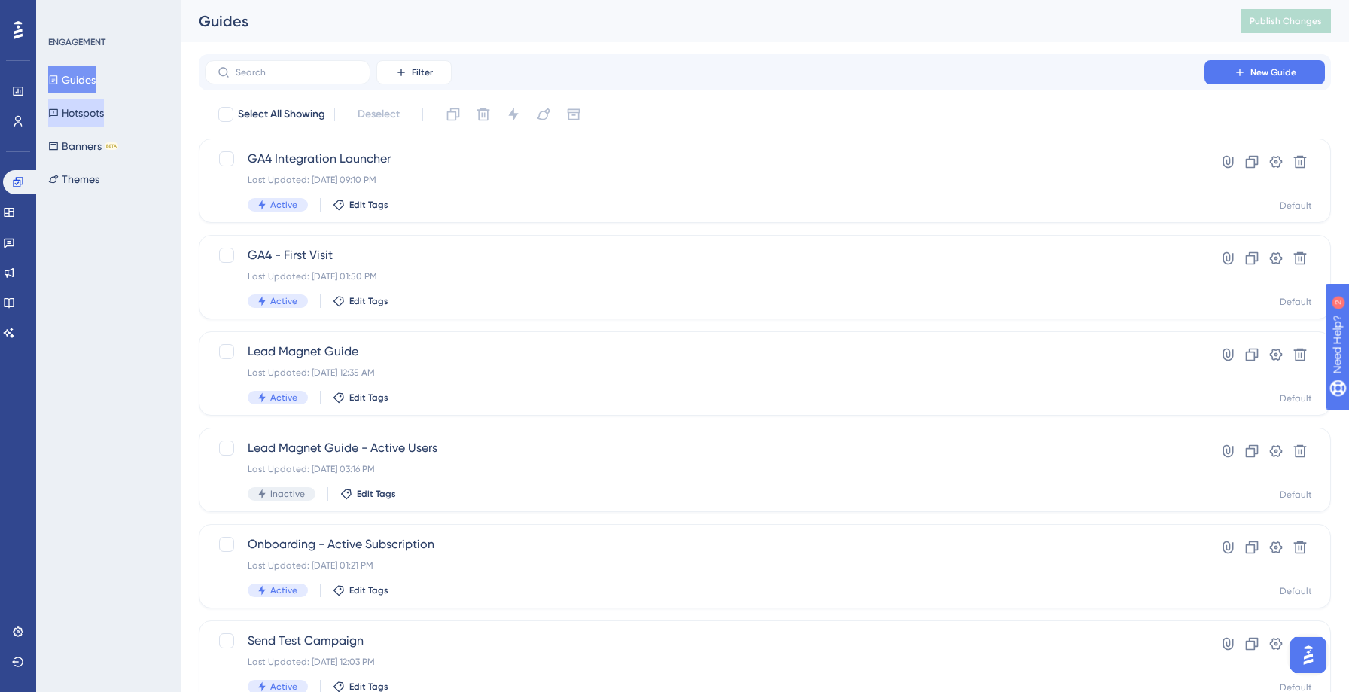
click at [77, 115] on button "Hotspots" at bounding box center [76, 112] width 56 height 27
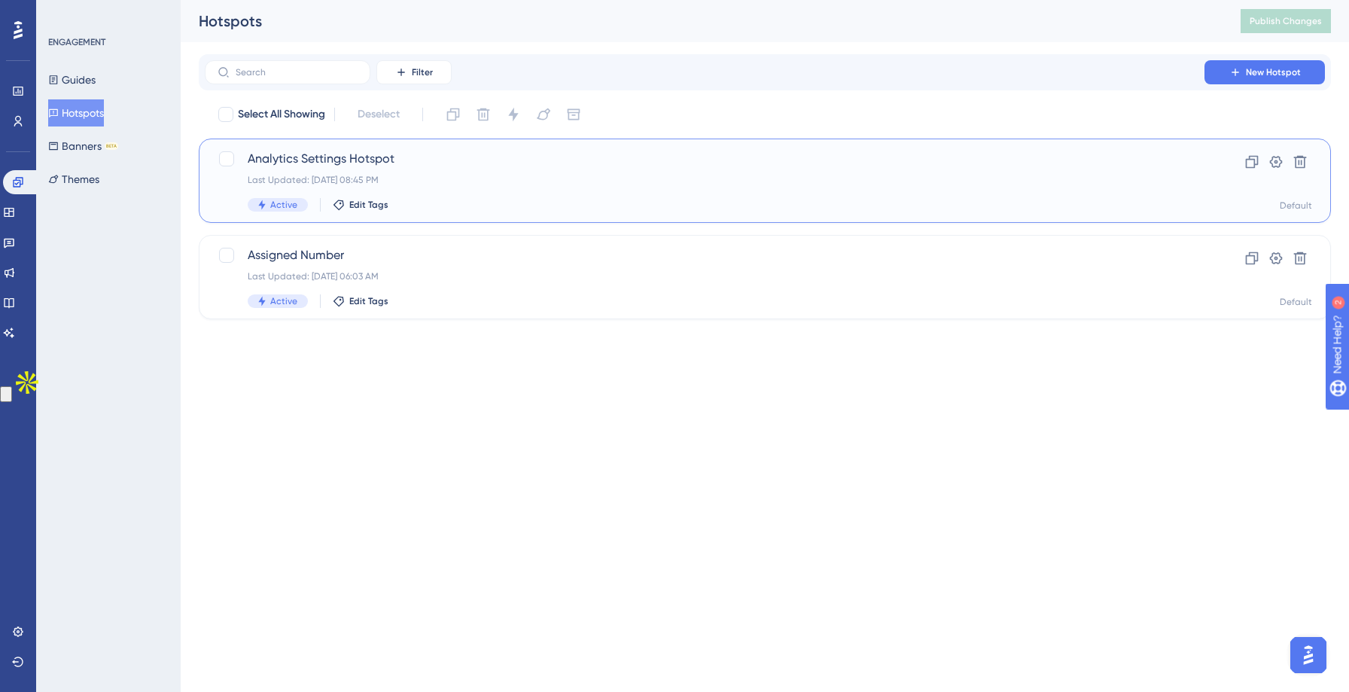
click at [505, 164] on span "Analytics Settings Hotspot" at bounding box center [705, 159] width 914 height 18
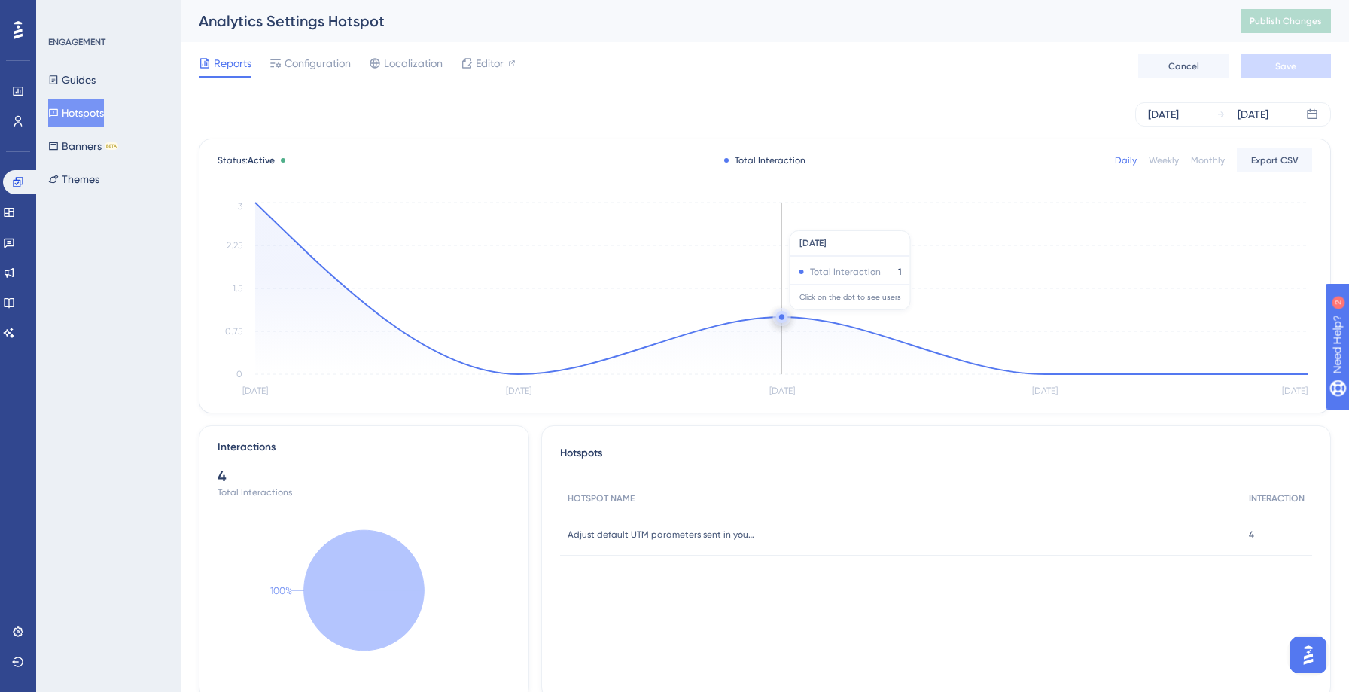
click at [786, 318] on circle at bounding box center [782, 317] width 12 height 12
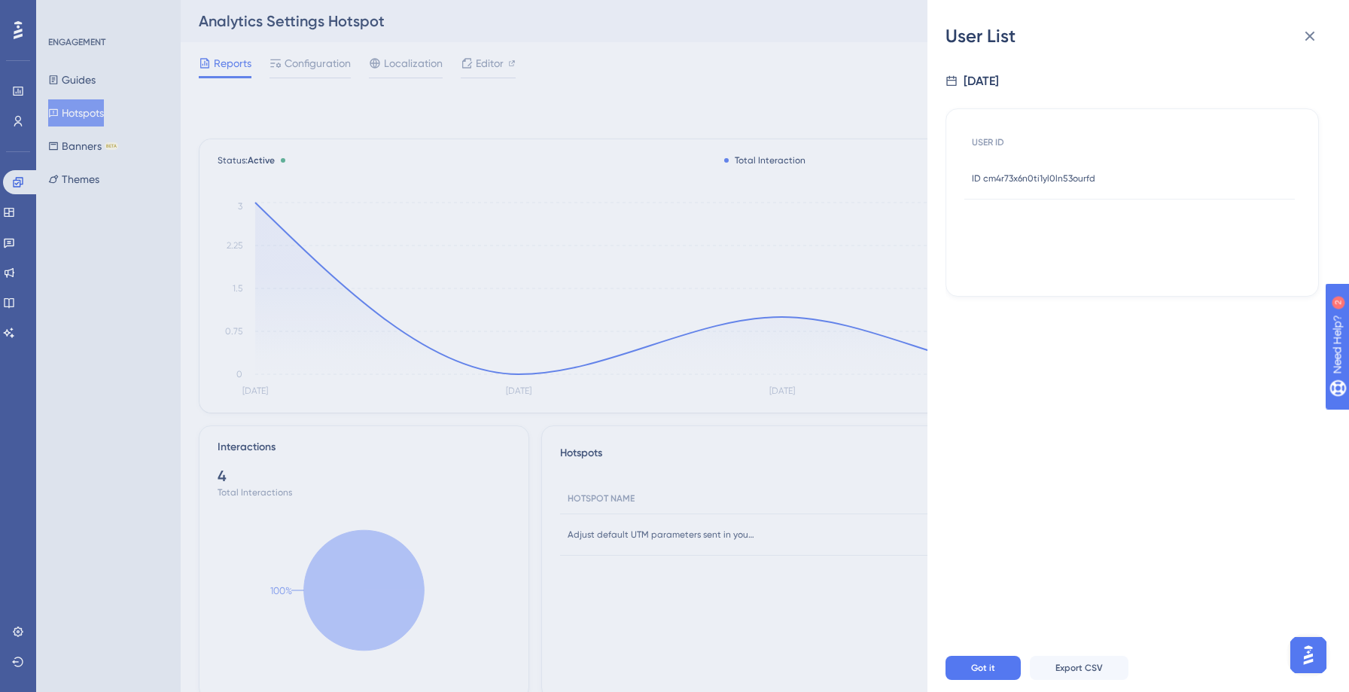
click at [1013, 184] on div "ID cm4r73x6n0ti1yl0ln53ourfd ID cm4r73x6n0ti1yl0ln53ourfd" at bounding box center [1033, 178] width 123 height 42
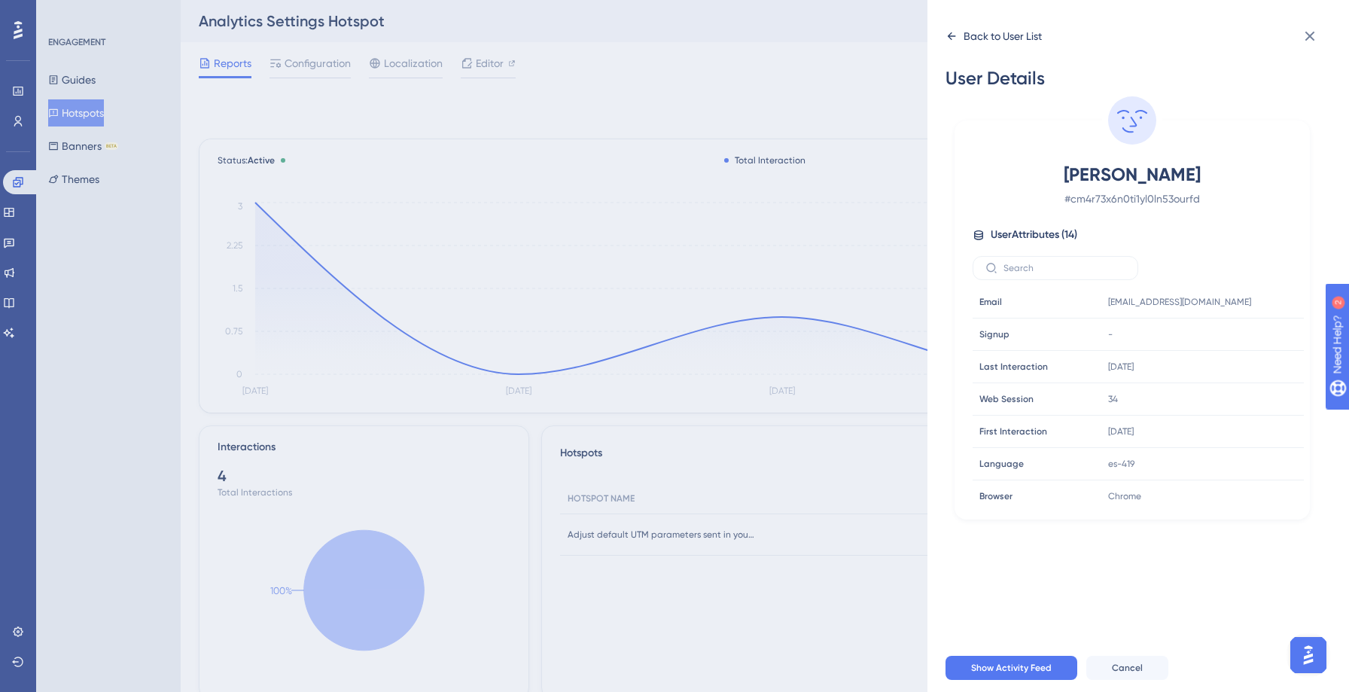
click at [953, 35] on icon at bounding box center [951, 36] width 12 height 12
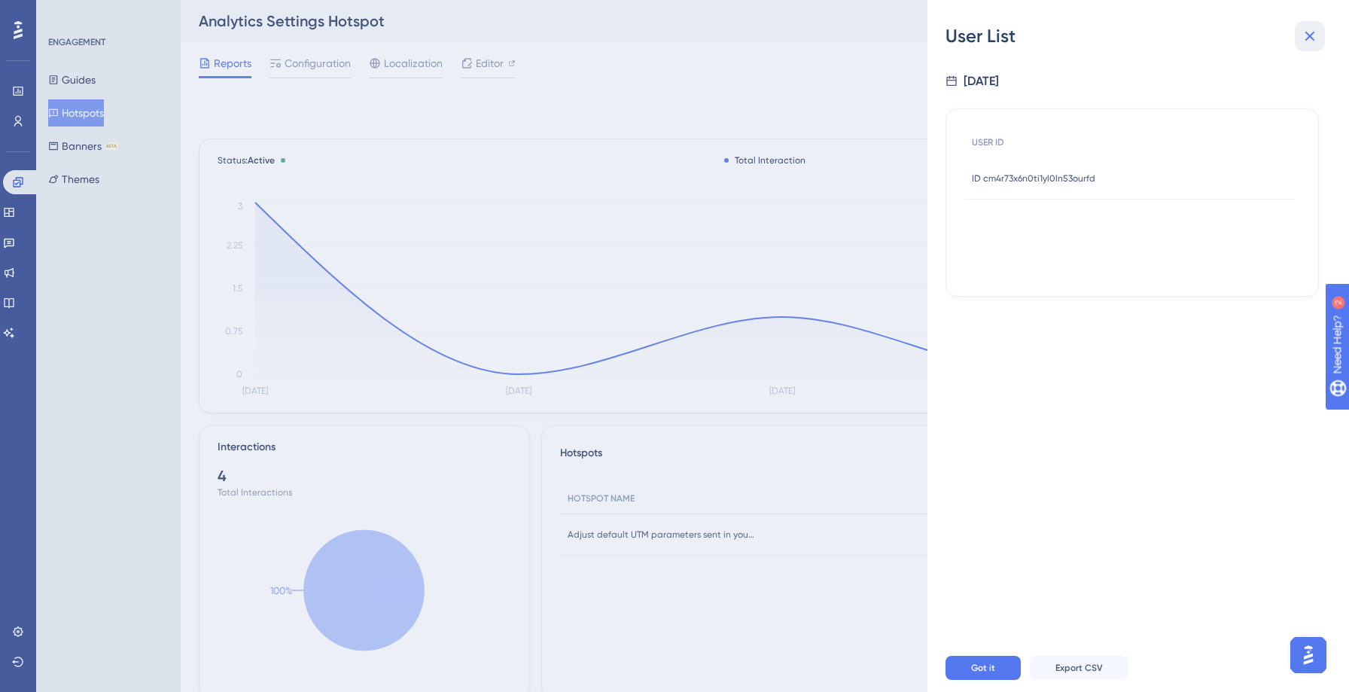
click at [1300, 37] on icon at bounding box center [1309, 36] width 18 height 18
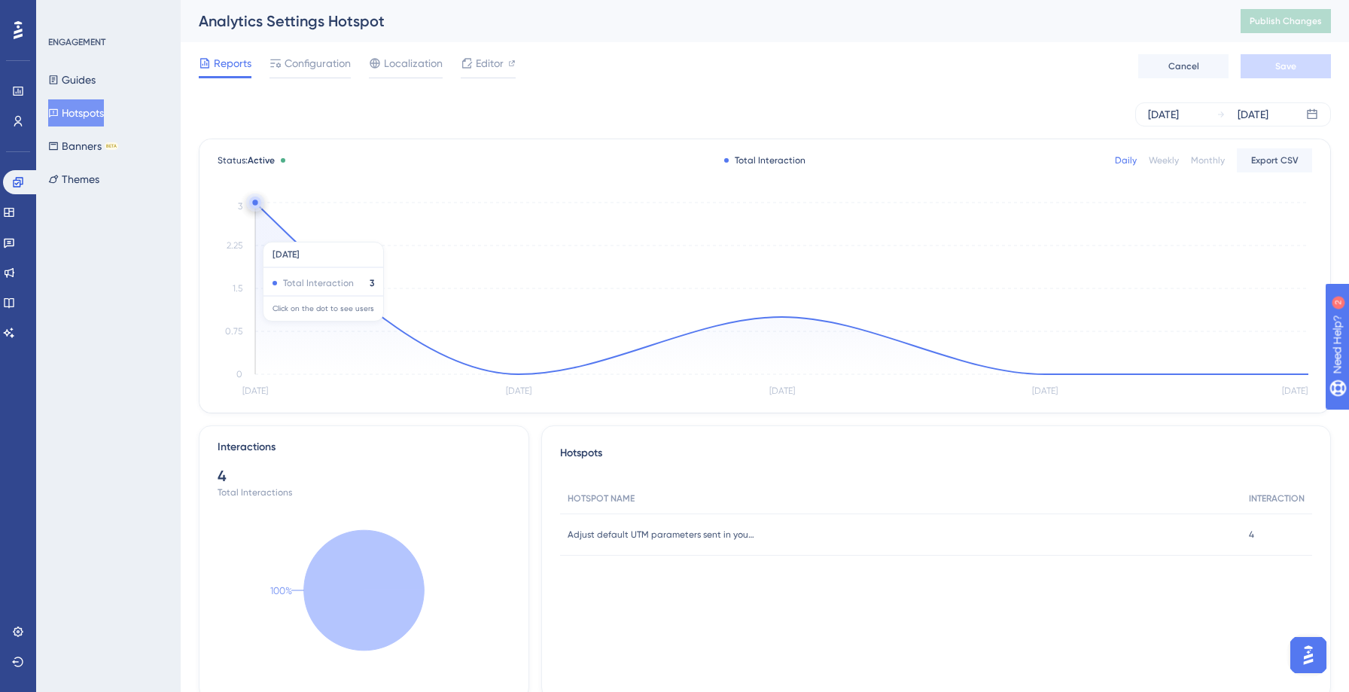
click at [365, 329] on icon at bounding box center [781, 288] width 1053 height 172
click at [255, 202] on icon at bounding box center [781, 288] width 1053 height 172
click at [260, 205] on circle at bounding box center [255, 202] width 12 height 12
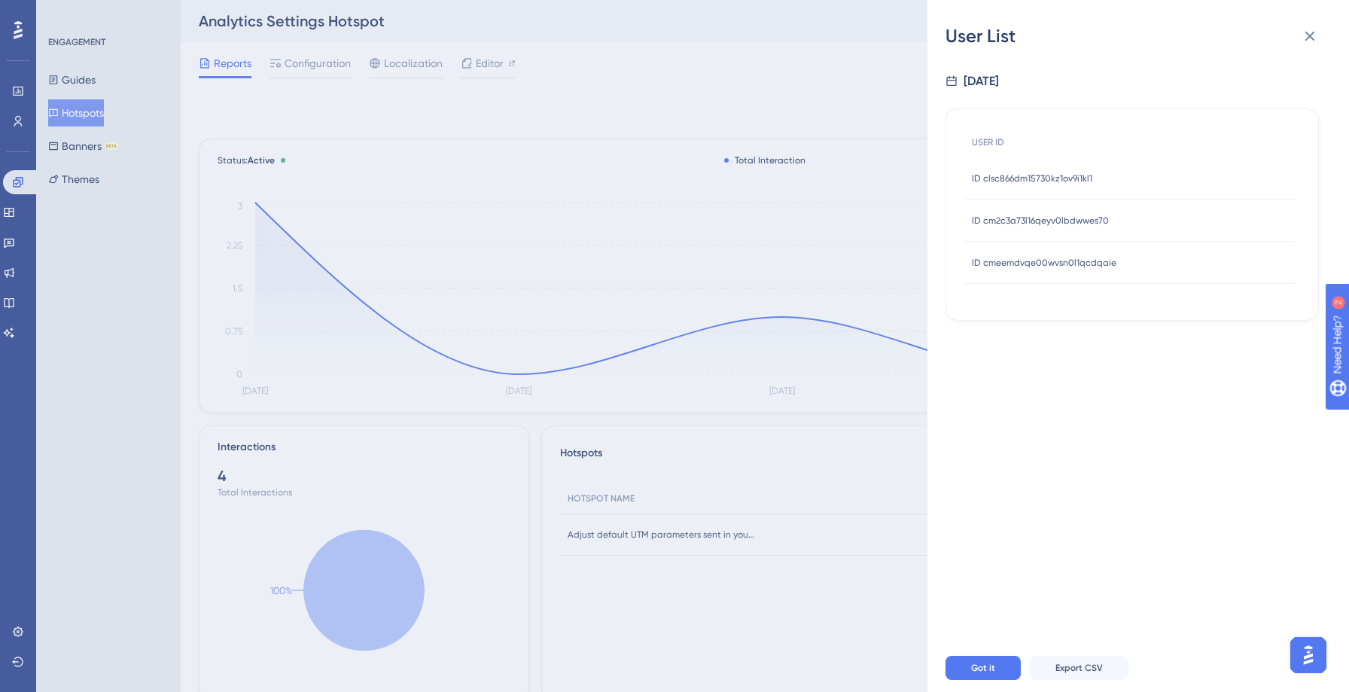
click at [1079, 271] on div "ID cmeemdvqe00wvsn0l1qcdqaie ID cmeemdvqe00wvsn0l1qcdqaie" at bounding box center [1044, 263] width 144 height 42
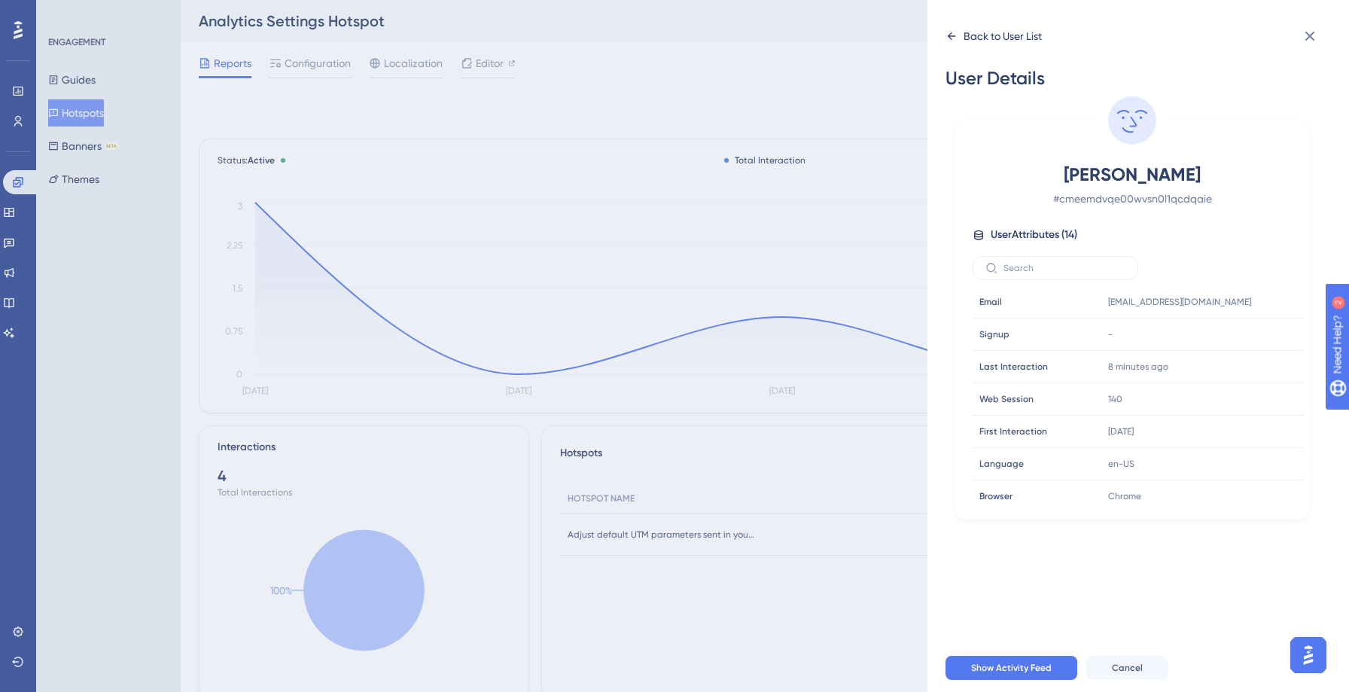
click at [955, 38] on icon at bounding box center [951, 36] width 12 height 12
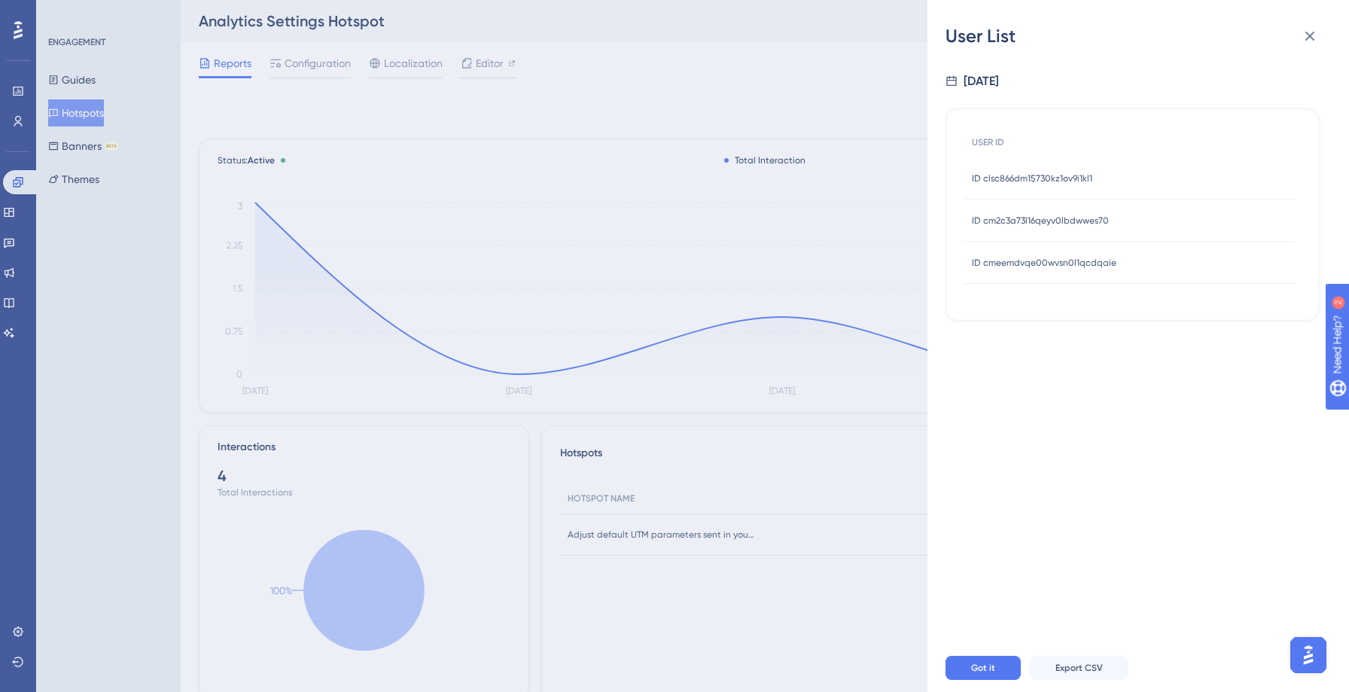
click at [1008, 208] on div "ID cm2c3a73l16qeyv0lbdwwes70 ID cm2c3a73l16qeyv0lbdwwes70" at bounding box center [1040, 220] width 137 height 42
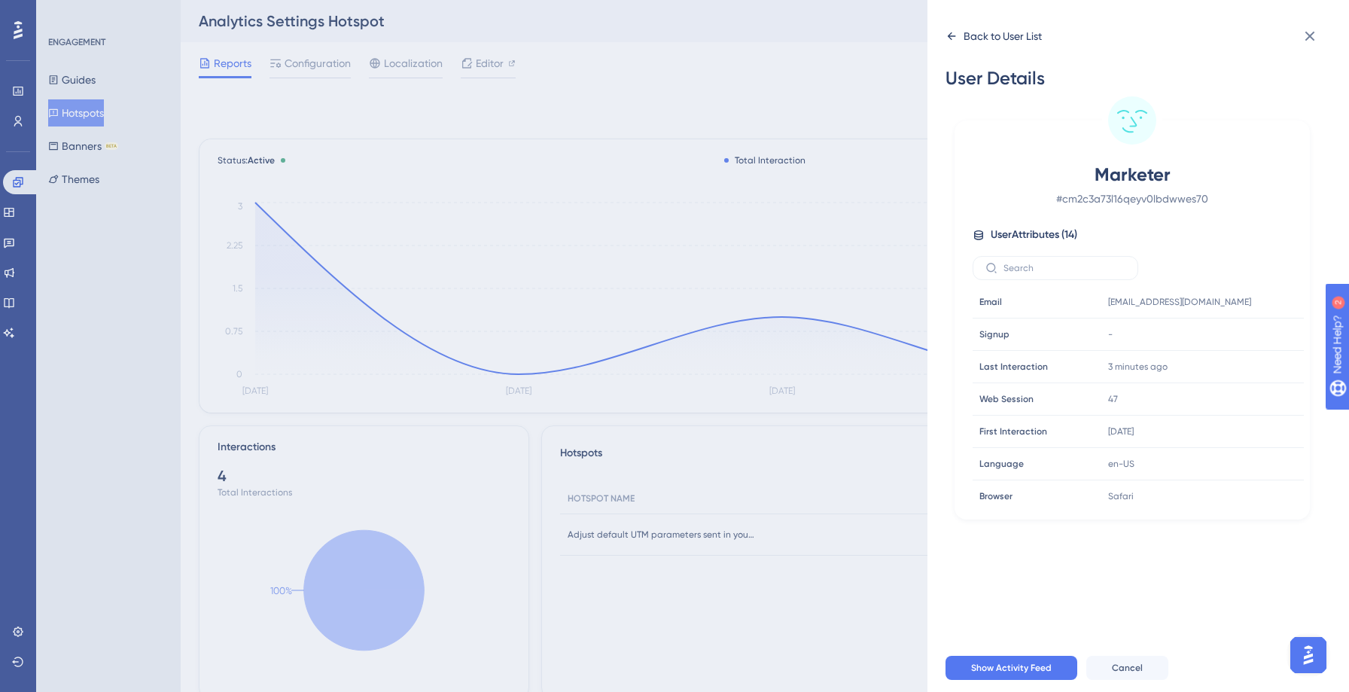
click at [948, 35] on icon at bounding box center [951, 36] width 8 height 8
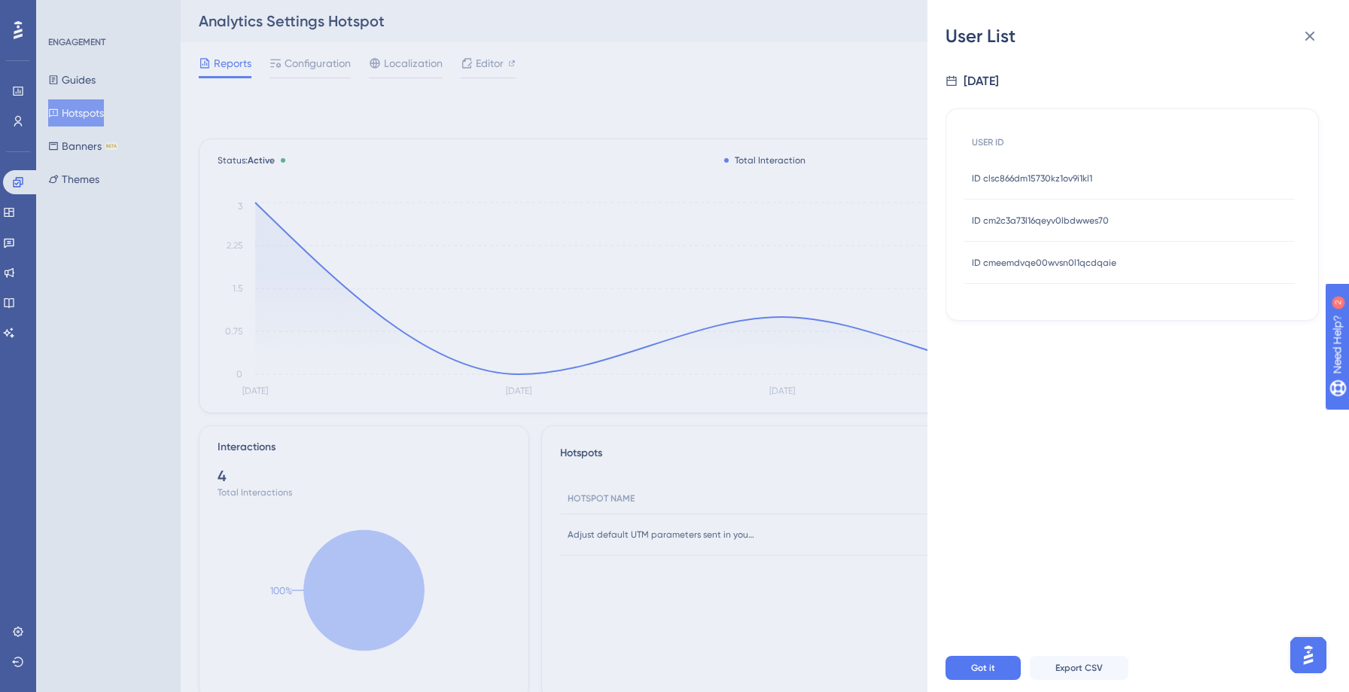
click at [984, 174] on span "ID clsc866dm15730kz1ov9i1kl1" at bounding box center [1032, 178] width 120 height 12
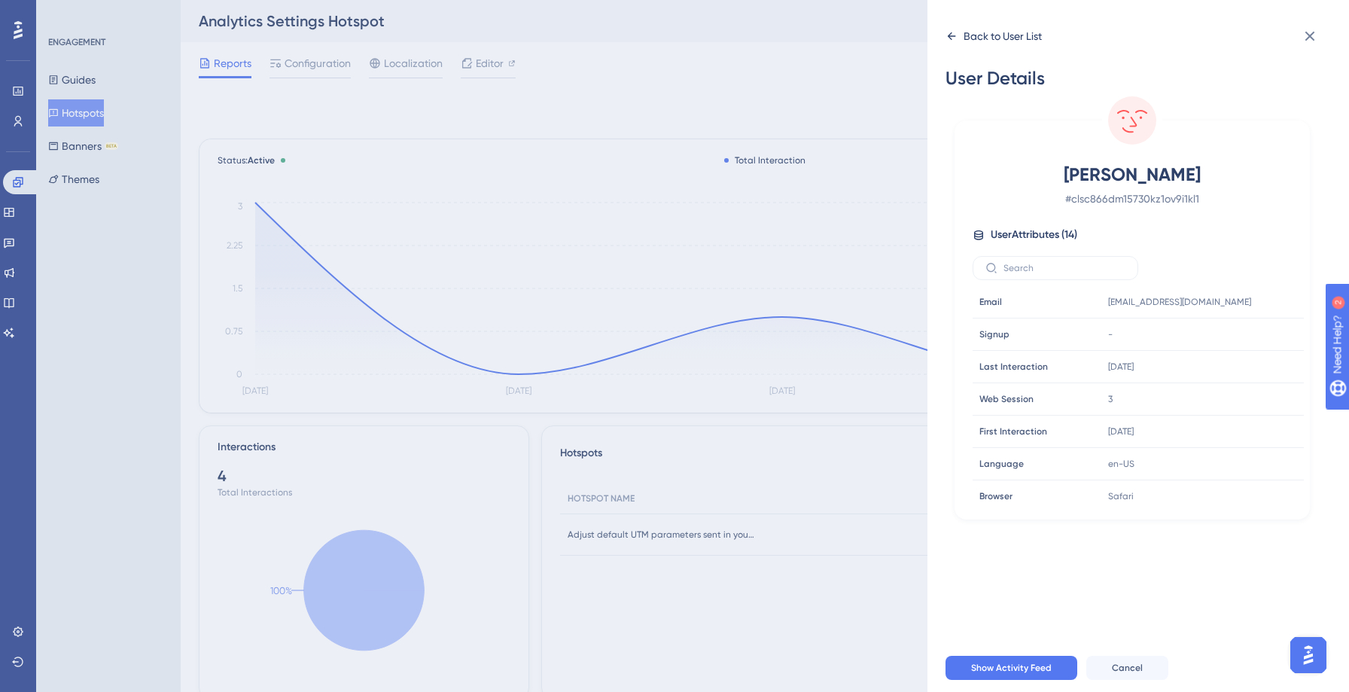
click at [947, 29] on div "Back to User List" at bounding box center [993, 36] width 96 height 24
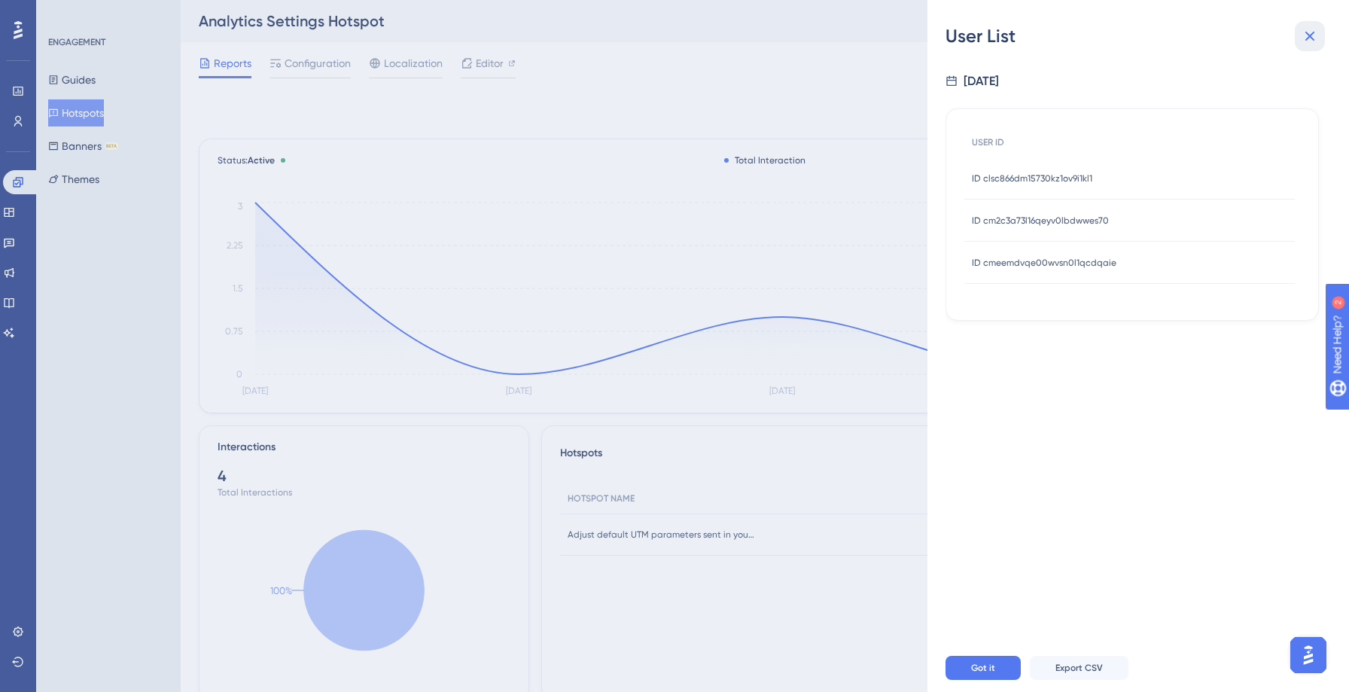
click at [1306, 36] on icon at bounding box center [1309, 36] width 18 height 18
